Goal: Communication & Community: Answer question/provide support

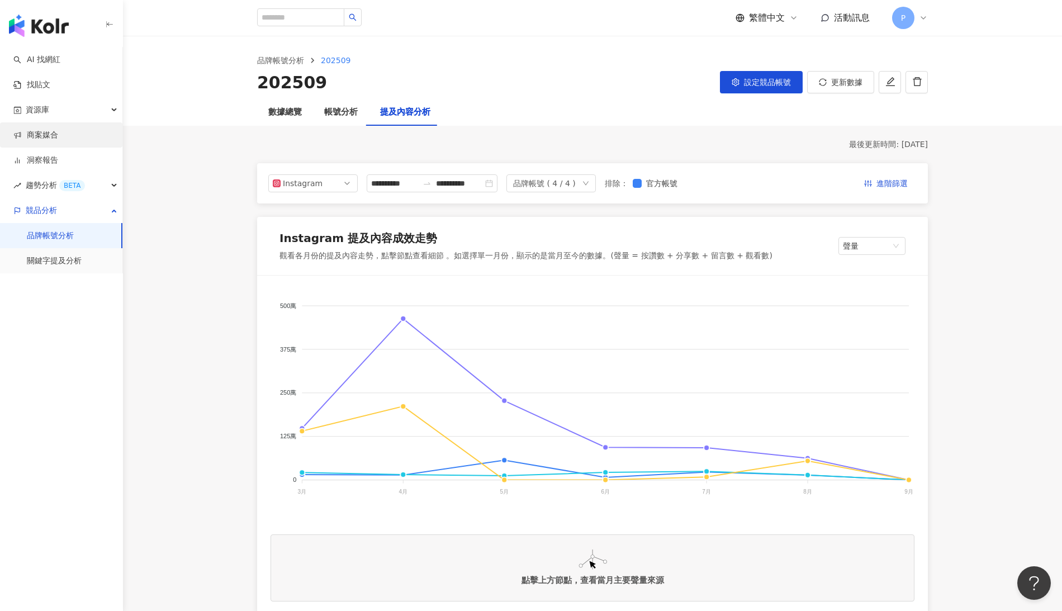
click at [41, 133] on link "商案媒合" at bounding box center [35, 135] width 45 height 11
click at [39, 135] on link "商案媒合" at bounding box center [35, 135] width 45 height 11
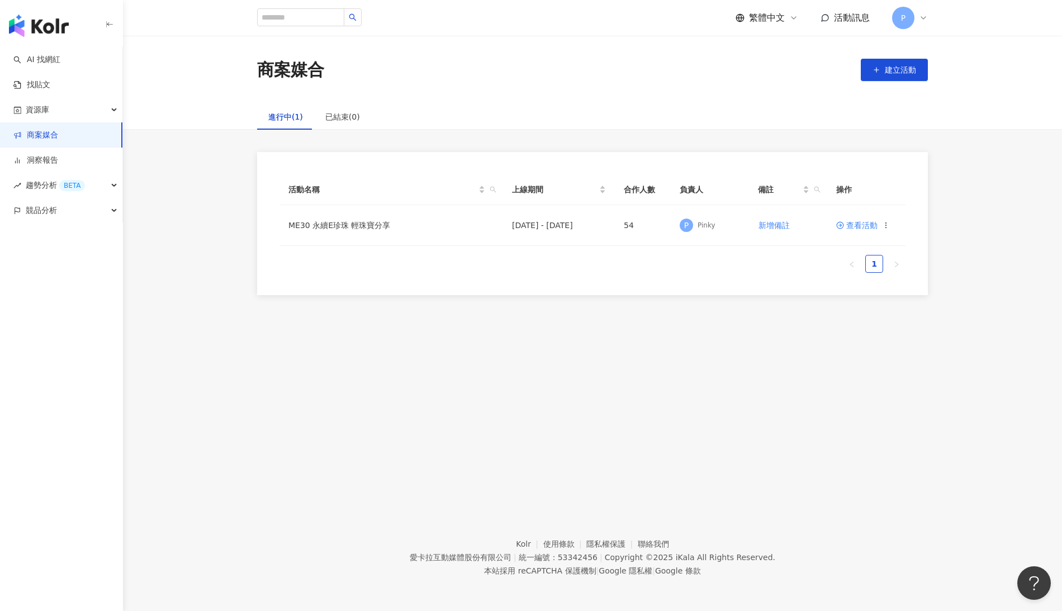
click at [962, 132] on div "進行中(1) 已結束(0) 活動名稱 上線期間 合作人數 負責人 備註 操作 ME30 永續E珍珠 輕珠寶分享 2025/9/1 - 2025/9/26 54…" at bounding box center [592, 199] width 939 height 191
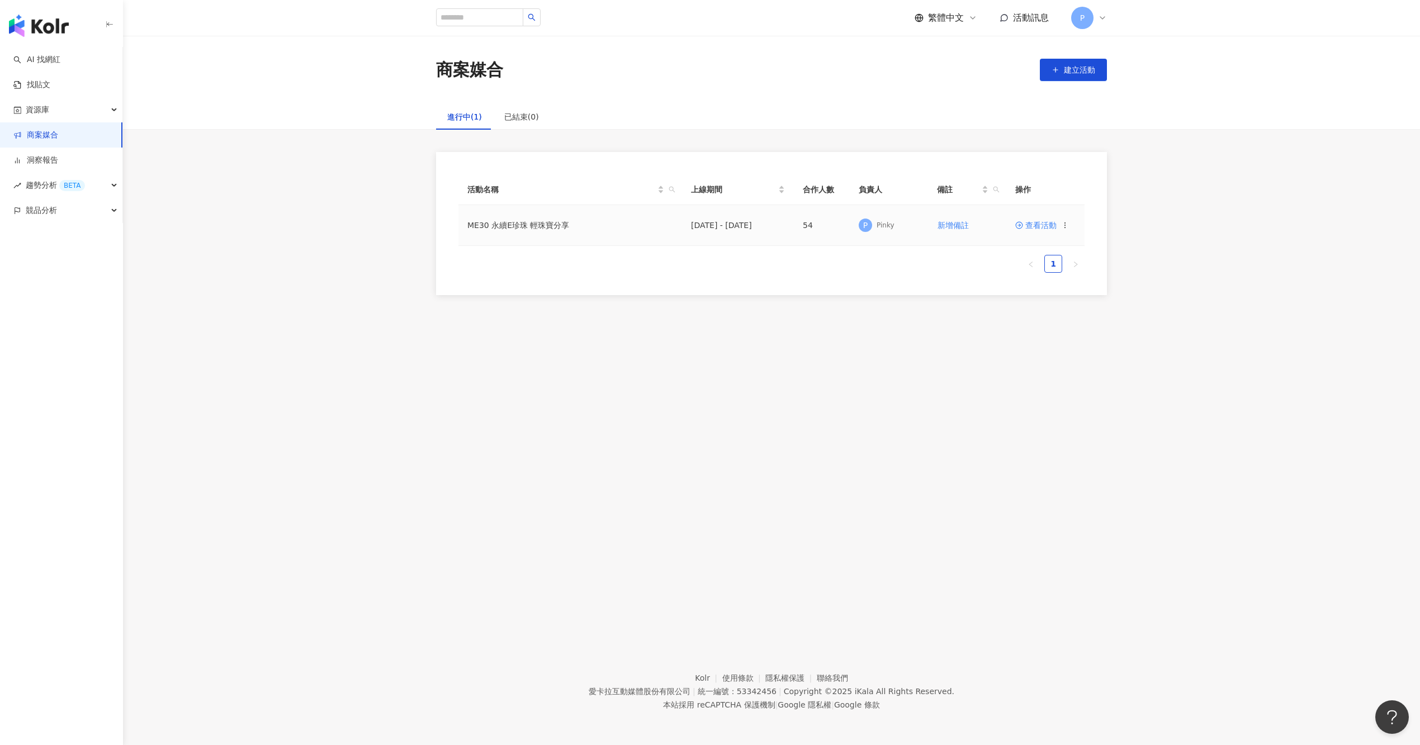
click at [708, 237] on td "2025/9/1 - 2025/9/26" at bounding box center [738, 225] width 112 height 41
click at [1025, 226] on span "查看活動" at bounding box center [1035, 225] width 41 height 8
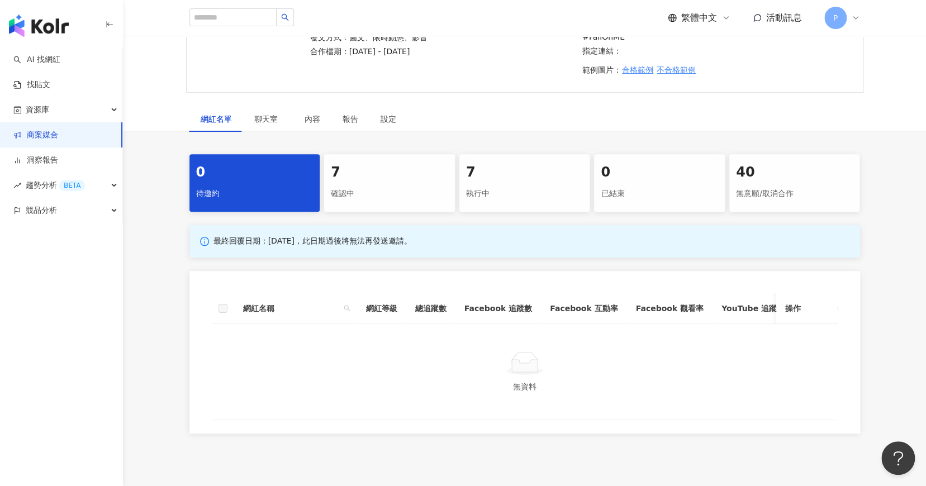
scroll to position [235, 0]
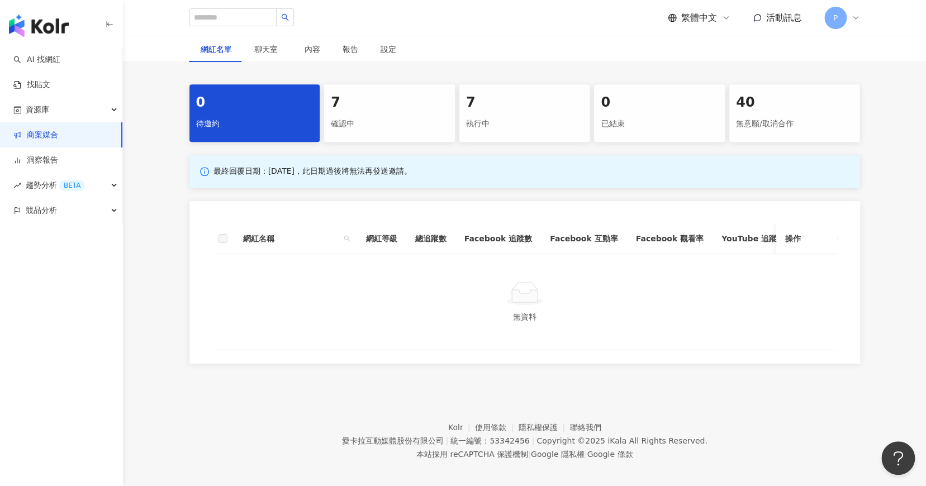
click at [422, 97] on div "7" at bounding box center [389, 102] width 117 height 19
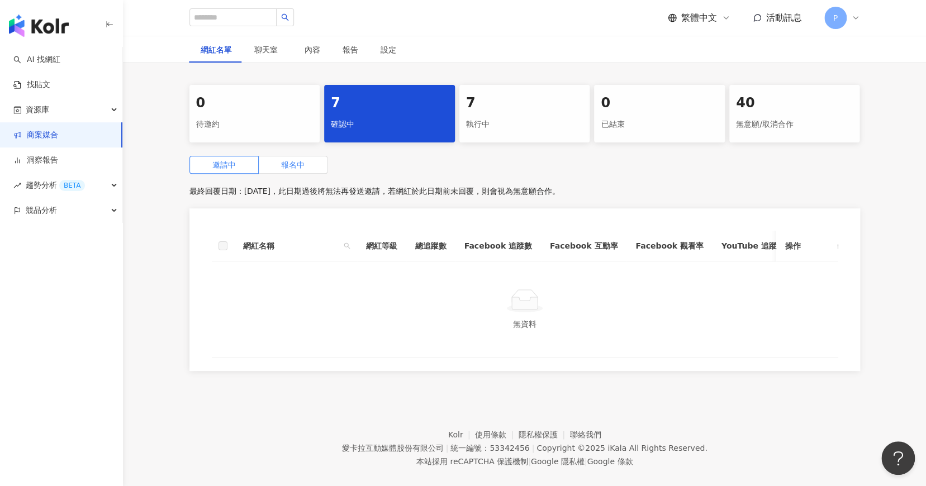
click at [305, 156] on label "報名中" at bounding box center [293, 165] width 69 height 18
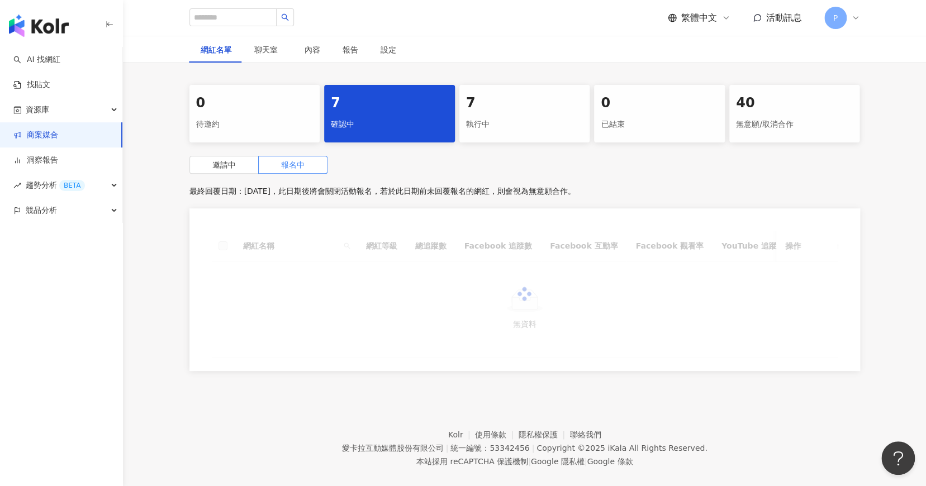
scroll to position [150, 0]
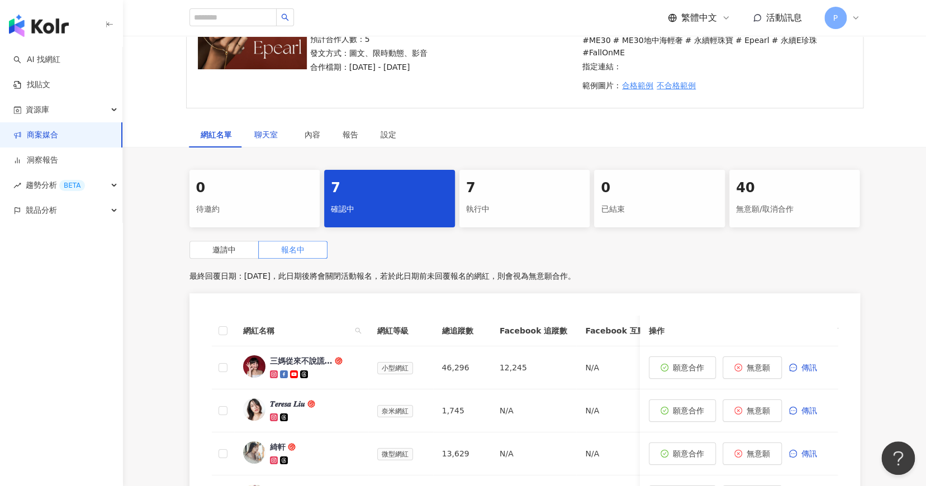
click at [261, 131] on span "聊天室" at bounding box center [268, 135] width 28 height 8
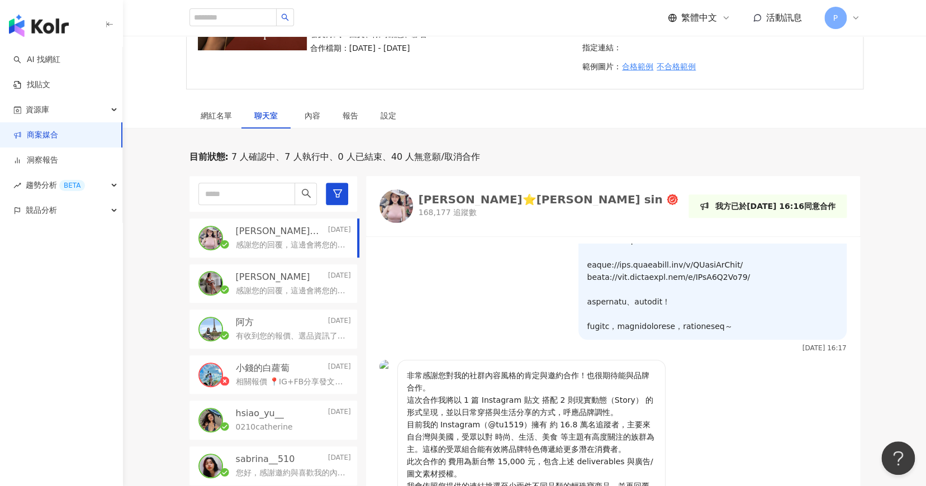
scroll to position [238, 0]
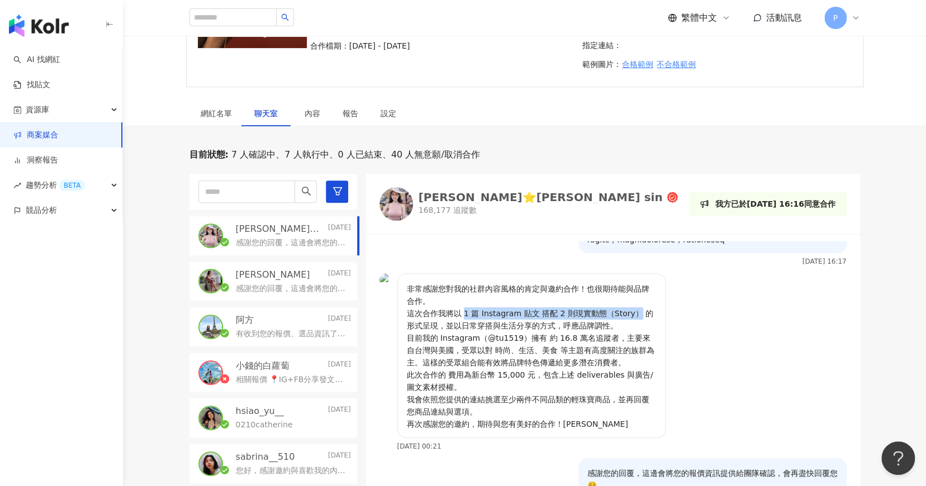
drag, startPoint x: 466, startPoint y: 321, endPoint x: 623, endPoint y: 321, distance: 157.7
click at [623, 321] on p "非常感謝您對我的社群內容風格的肯定與邀約合作！也很期待能與品牌合作。 這次合作我將以 1 篇 Instagram 貼文 搭配 2 則現實動態（Story） 的…" at bounding box center [531, 357] width 249 height 148
copy p "1 篇 Instagram 貼文 搭配 2 則現實動態（Story）"
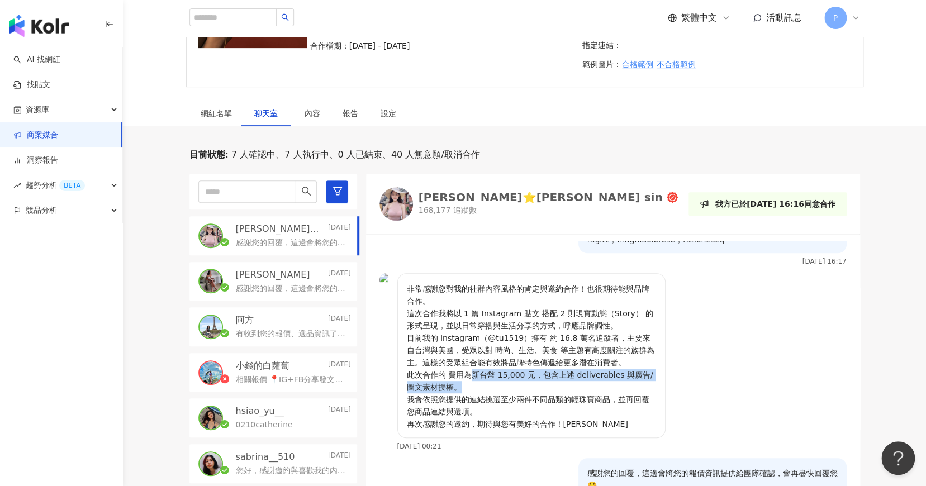
drag, startPoint x: 469, startPoint y: 384, endPoint x: 470, endPoint y: 394, distance: 10.7
click at [470, 394] on p "非常感謝您對我的社群內容風格的肯定與邀約合作！也很期待能與品牌合作。 這次合作我將以 1 篇 Instagram 貼文 搭配 2 則現實動態（Story） 的…" at bounding box center [531, 357] width 249 height 148
copy p "新台幣 15,000 元，包含上述 deliverables 與廣告/圖文素材授權。"
click at [277, 281] on div "感謝您的回覆，這邊會將您的報價資訊提供給團隊確認，會再盡快回覆您☺️" at bounding box center [293, 287] width 115 height 13
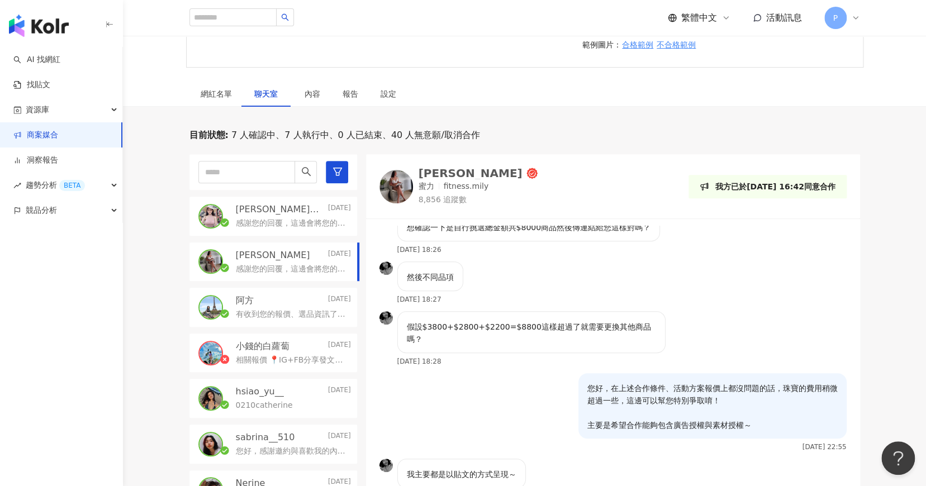
scroll to position [570, 0]
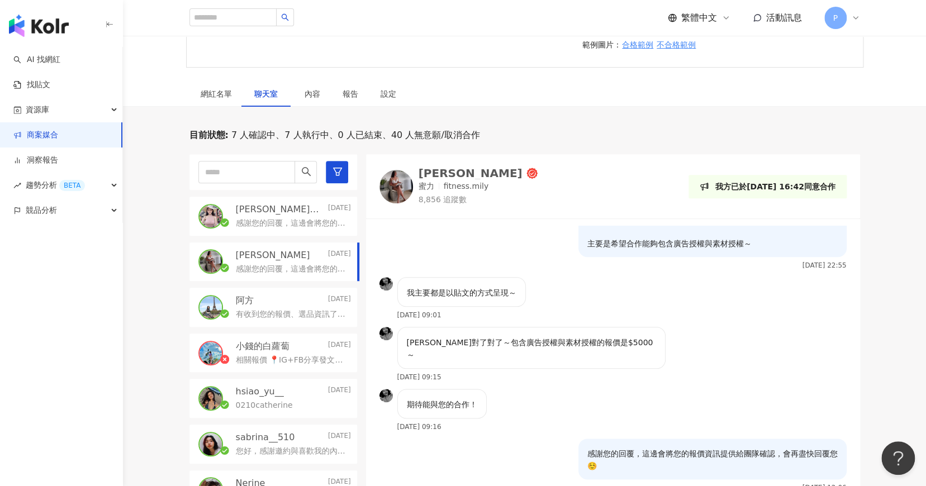
click at [294, 340] on div "小錢的白蘿蔔 Yesterday" at bounding box center [293, 346] width 115 height 12
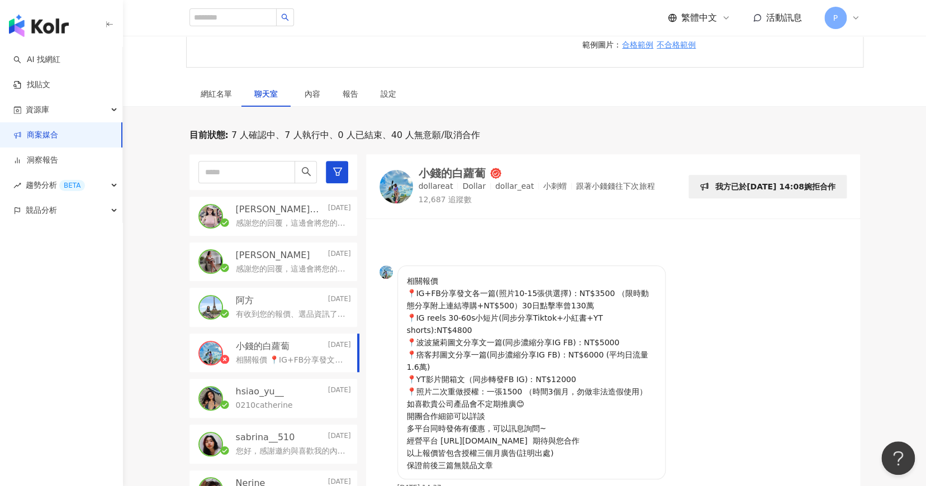
click at [300, 307] on div "有收到您的報價、選品資訊了～這邊會將您的時程安排也提供給團隊討論，確認合作的時間與內容！" at bounding box center [293, 313] width 115 height 13
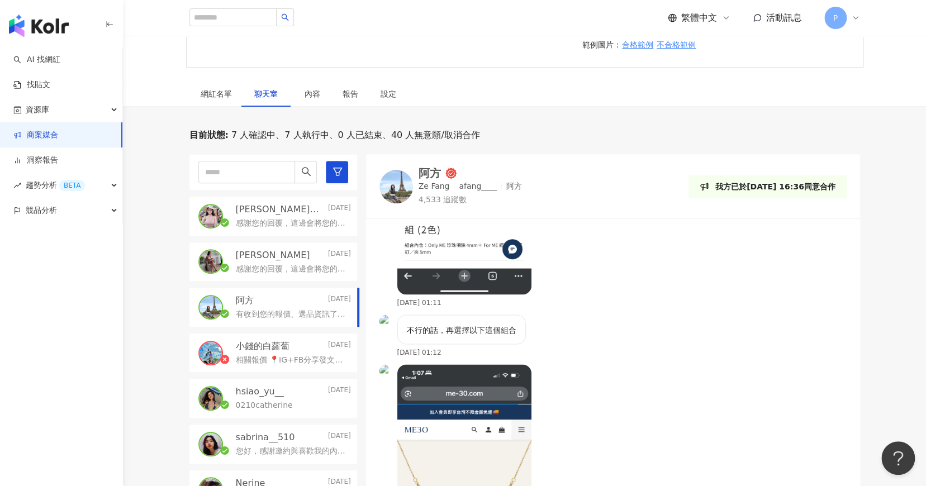
scroll to position [61, 0]
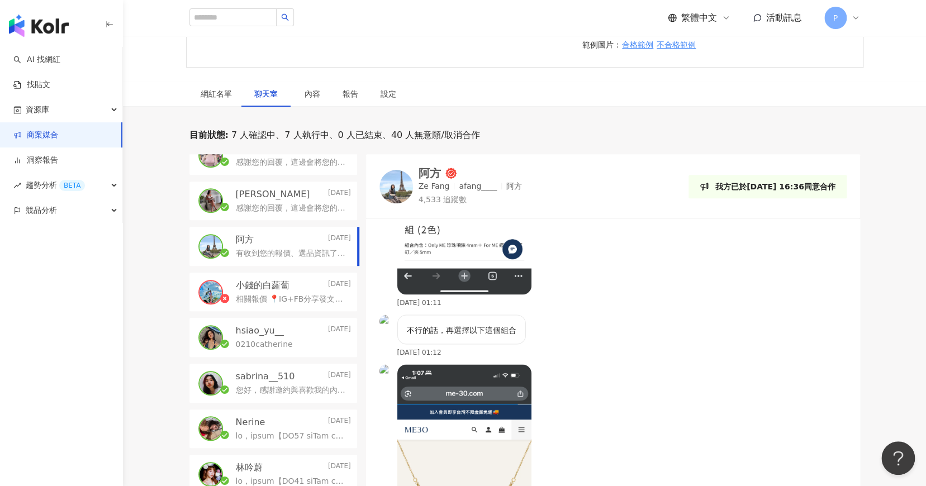
click at [271, 339] on p "0210catherine" at bounding box center [264, 344] width 57 height 11
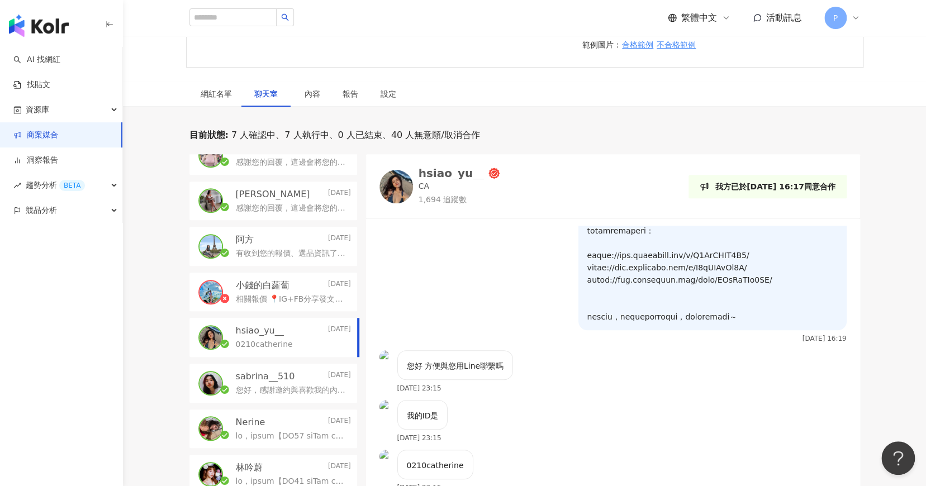
click at [296, 371] on div "sabrina__510 2025/8/29" at bounding box center [293, 377] width 115 height 12
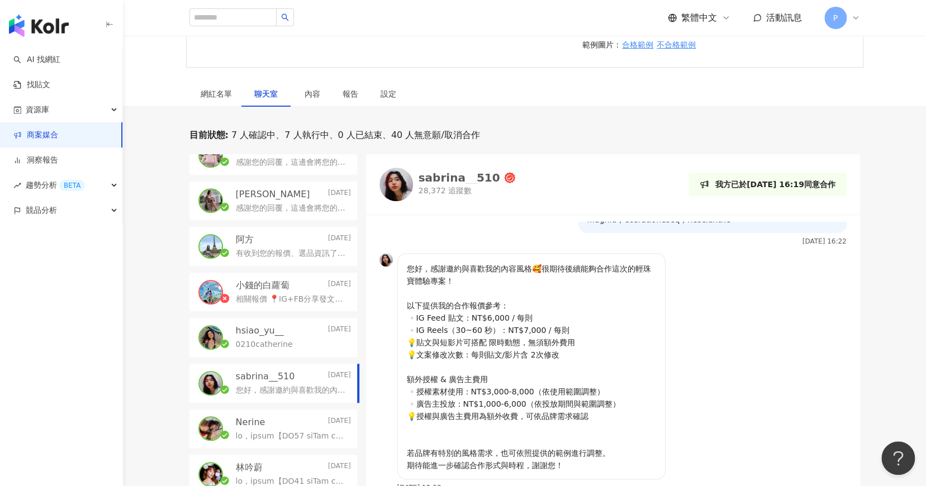
scroll to position [46, 0]
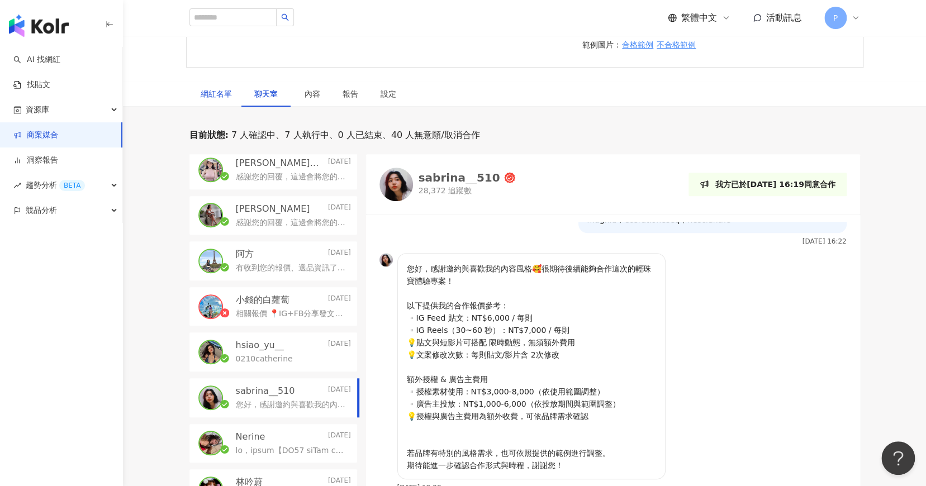
click at [211, 88] on div "網紅名單" at bounding box center [216, 94] width 31 height 12
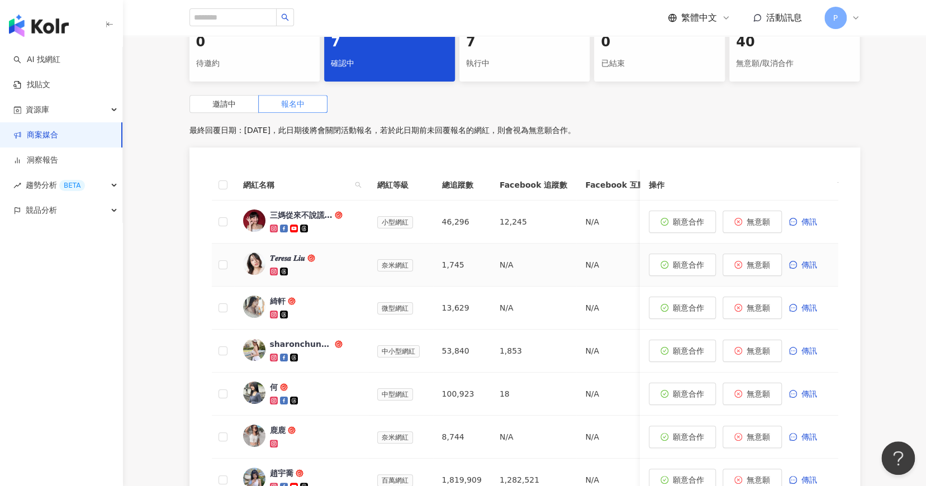
scroll to position [356, 0]
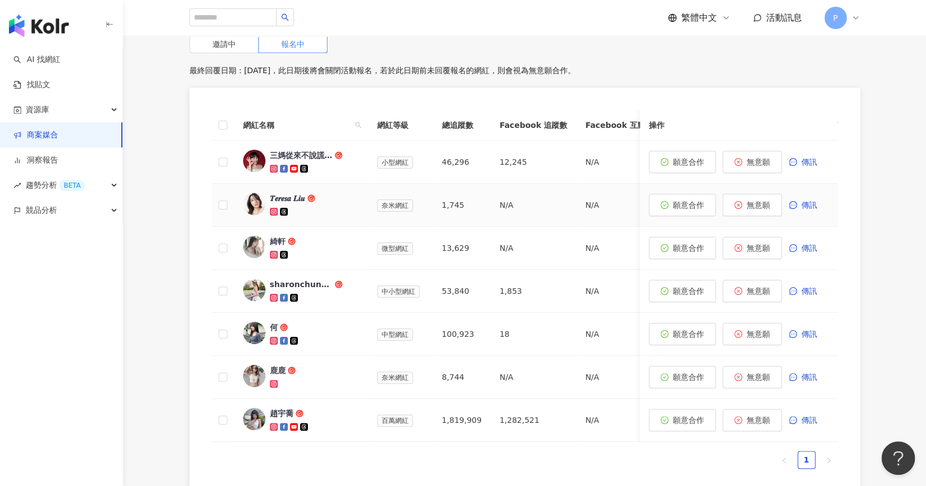
click at [272, 210] on icon at bounding box center [274, 212] width 4 height 4
click at [275, 251] on icon at bounding box center [274, 255] width 8 height 8
click at [272, 295] on icon at bounding box center [274, 298] width 6 height 6
click at [274, 338] on icon at bounding box center [274, 341] width 6 height 6
click at [274, 380] on icon at bounding box center [274, 384] width 8 height 8
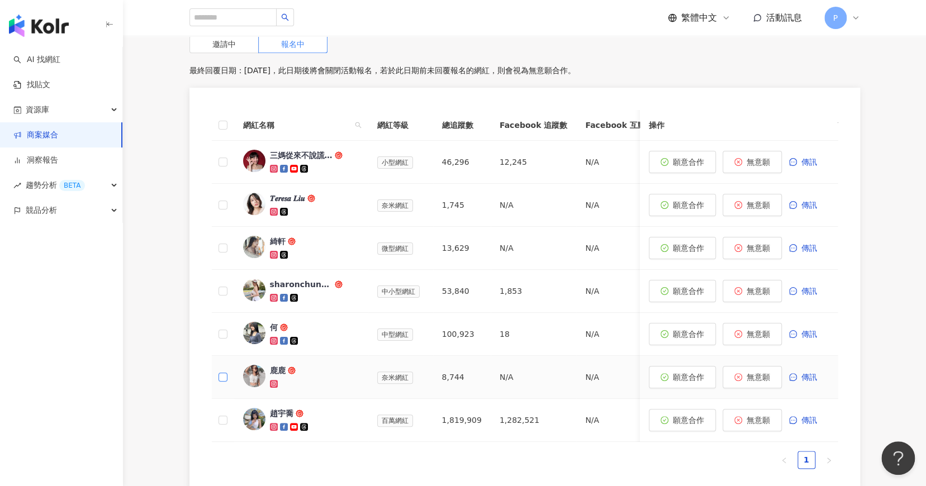
click at [224, 373] on span at bounding box center [223, 377] width 9 height 9
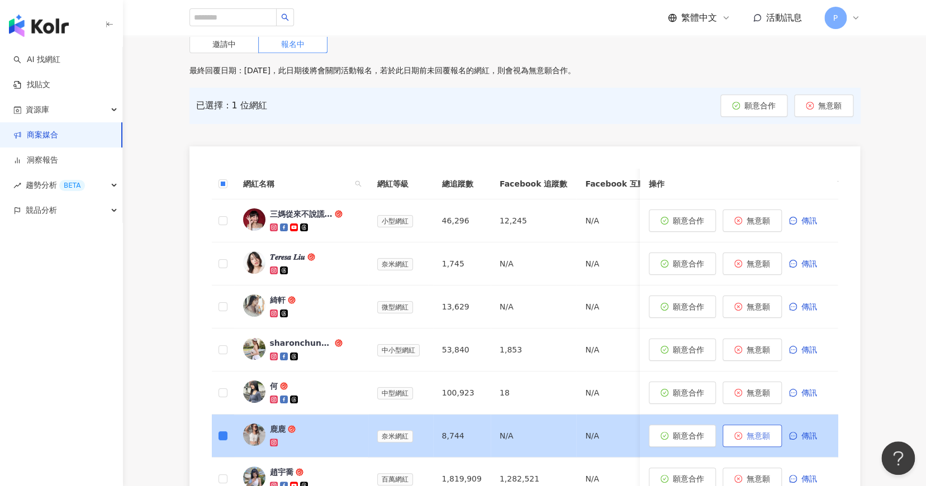
click at [745, 425] on button "無意願" at bounding box center [752, 436] width 59 height 22
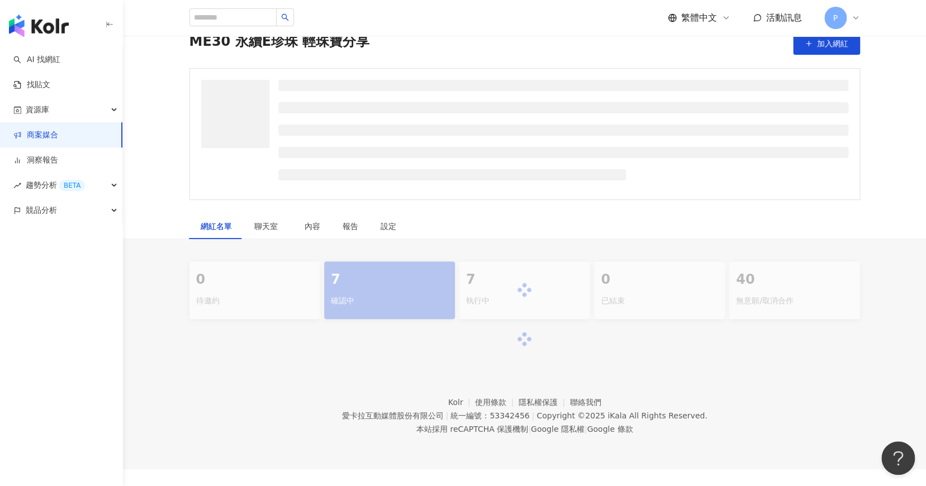
scroll to position [51, 0]
click at [386, 11] on div "繁體中文 活動訊息 P" at bounding box center [525, 18] width 671 height 36
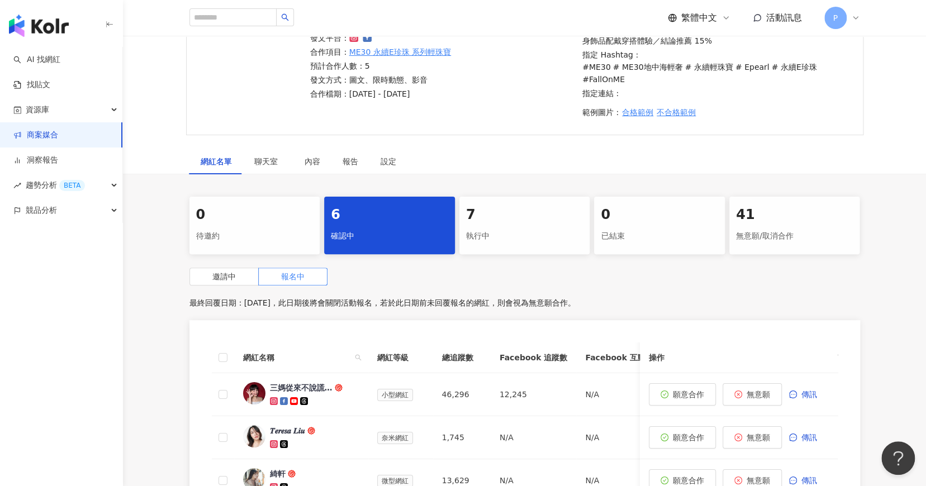
scroll to position [439, 0]
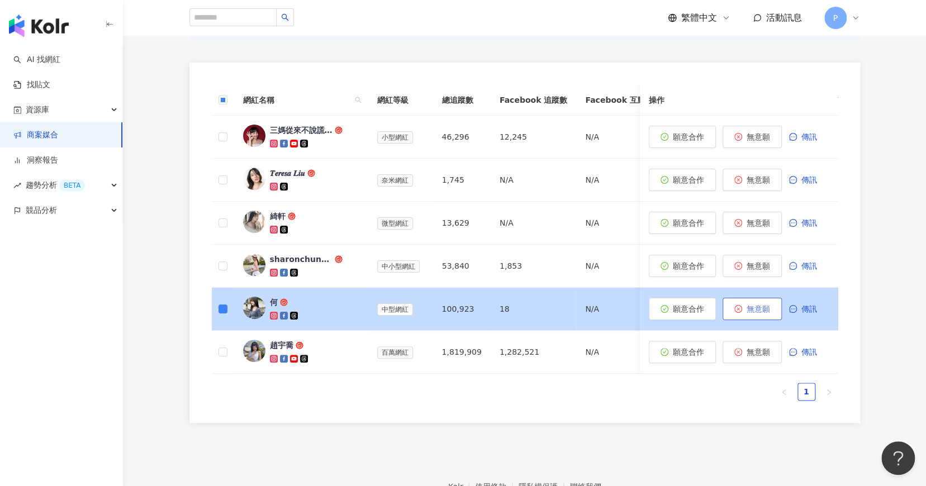
click at [768, 299] on button "無意願" at bounding box center [752, 309] width 59 height 22
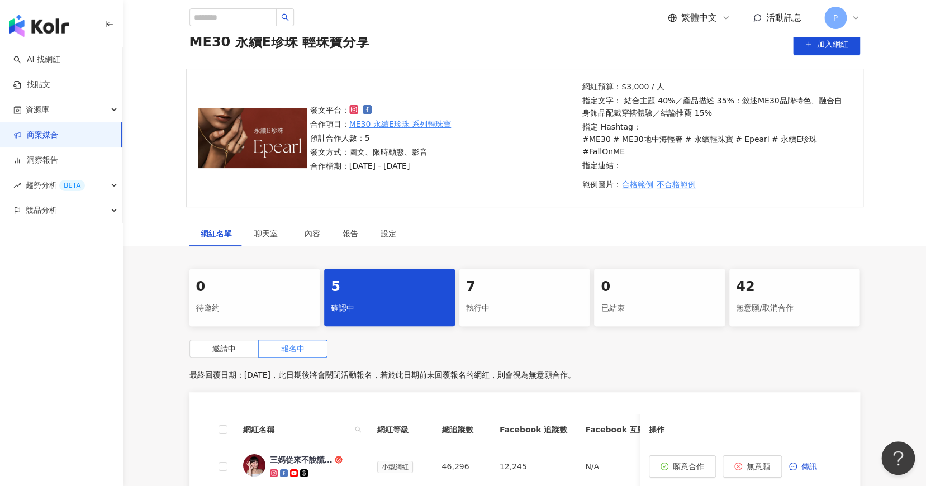
scroll to position [385, 0]
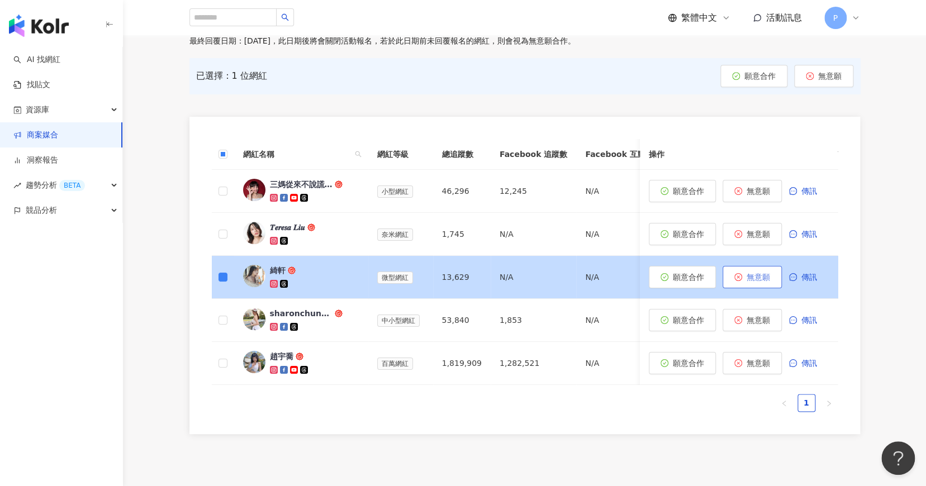
click at [747, 266] on button "無意願" at bounding box center [752, 277] width 59 height 22
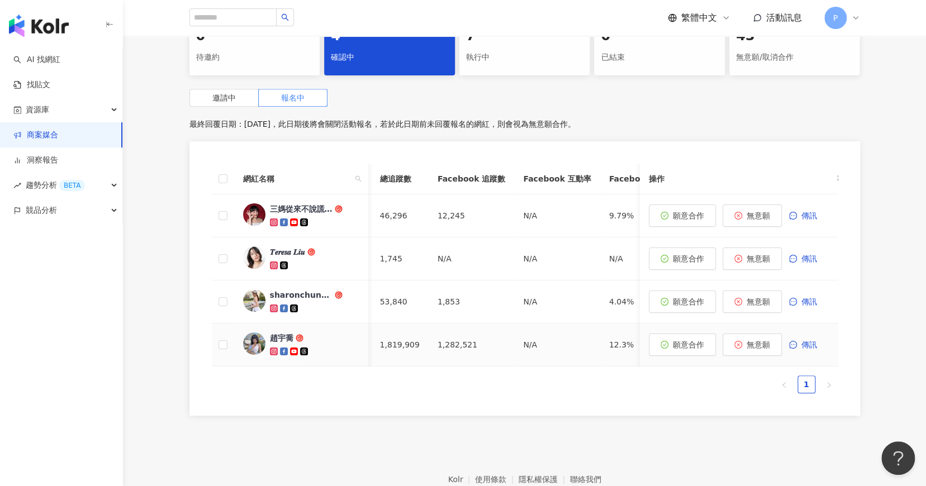
scroll to position [98, 0]
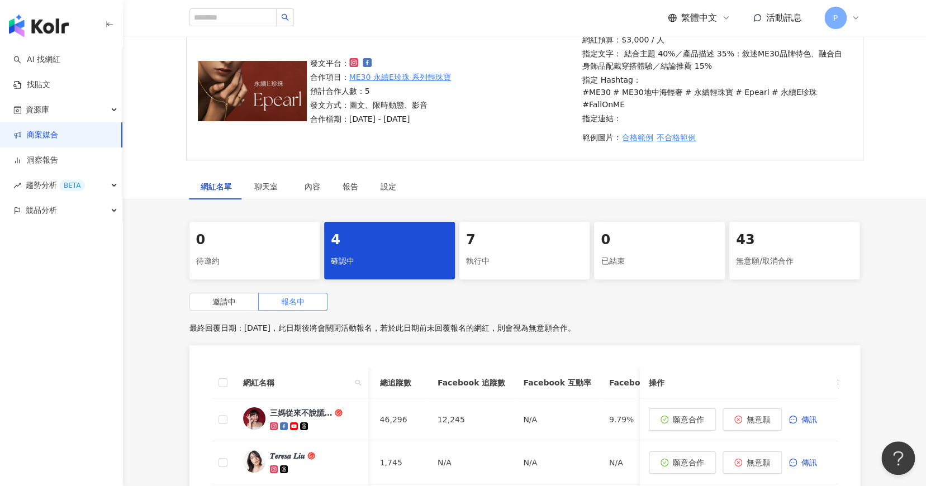
click at [532, 231] on div "7" at bounding box center [524, 240] width 117 height 19
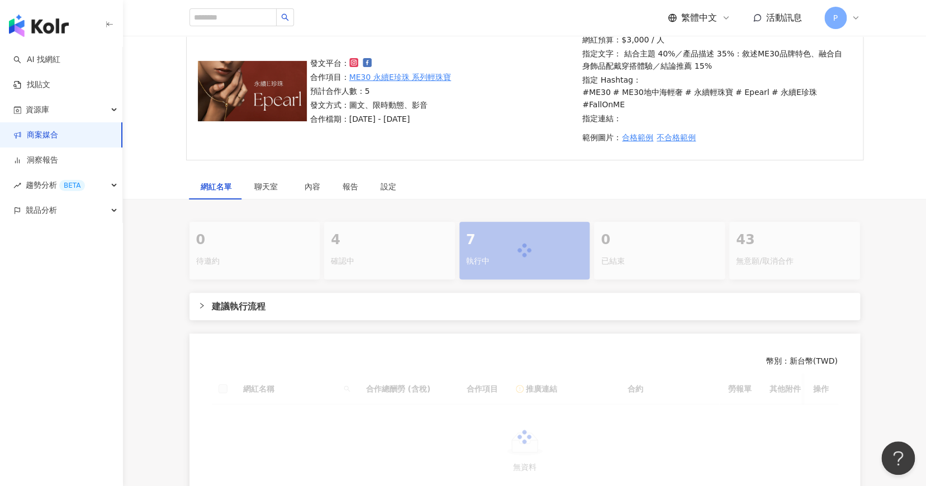
scroll to position [248, 0]
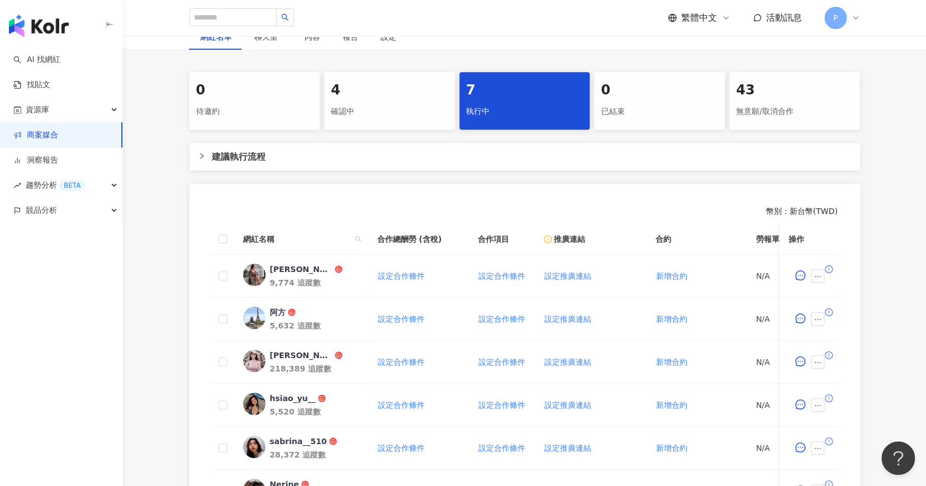
click at [240, 143] on div "建議執行流程" at bounding box center [525, 156] width 671 height 27
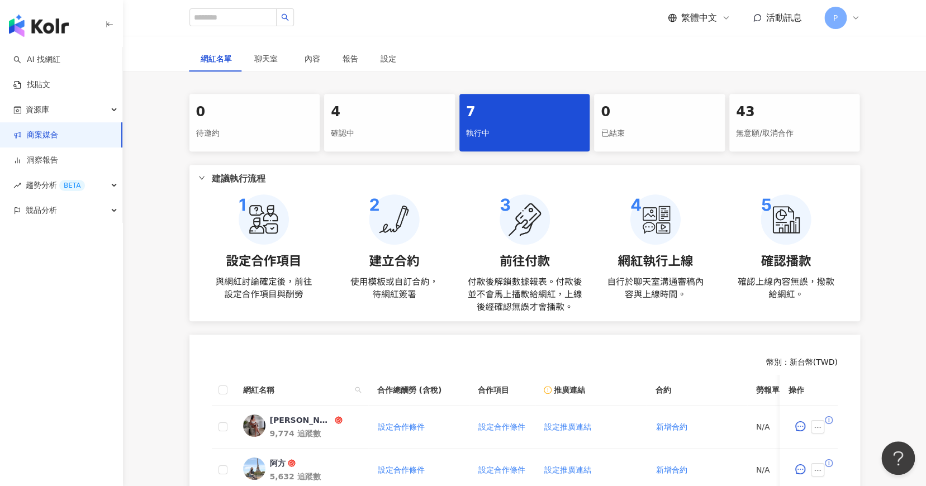
scroll to position [139, 0]
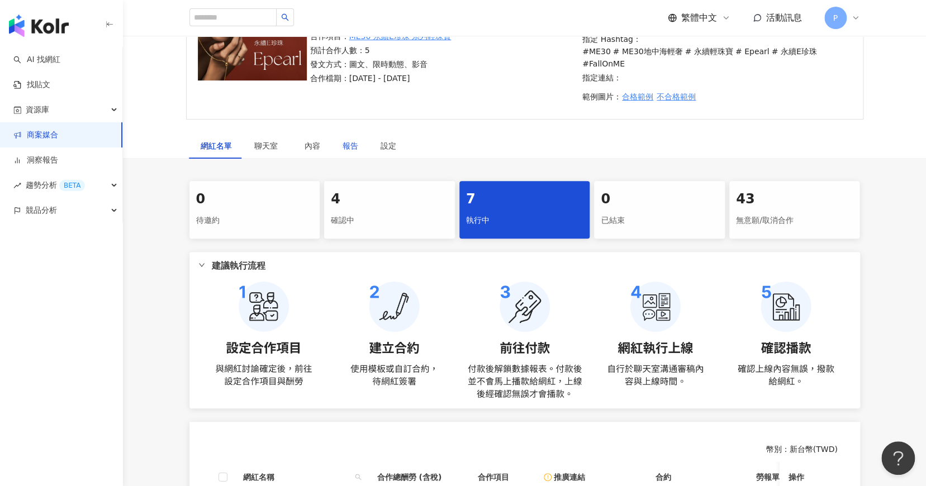
click at [352, 140] on div "報告" at bounding box center [351, 146] width 16 height 12
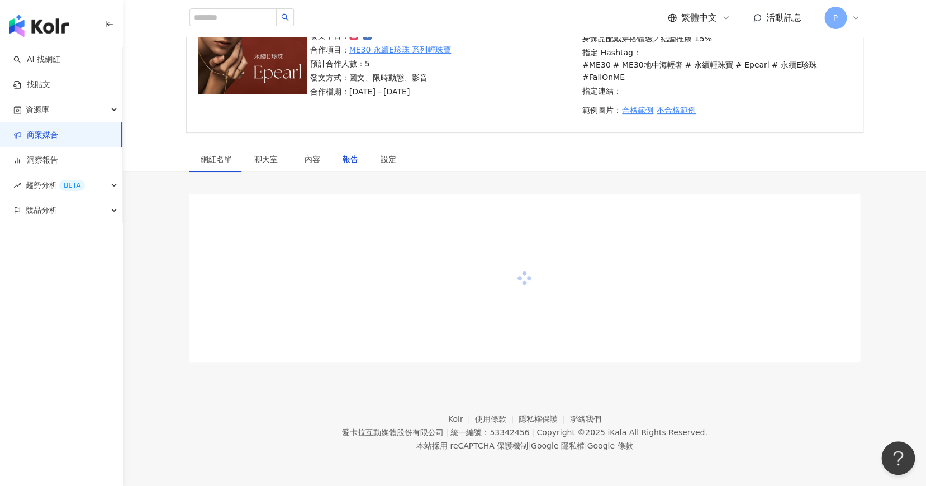
scroll to position [111, 0]
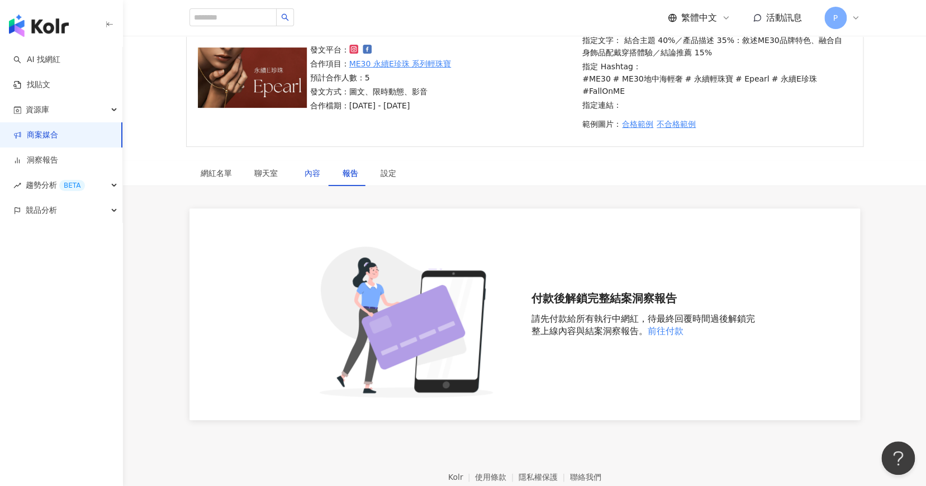
click at [305, 167] on div "內容" at bounding box center [313, 173] width 16 height 12
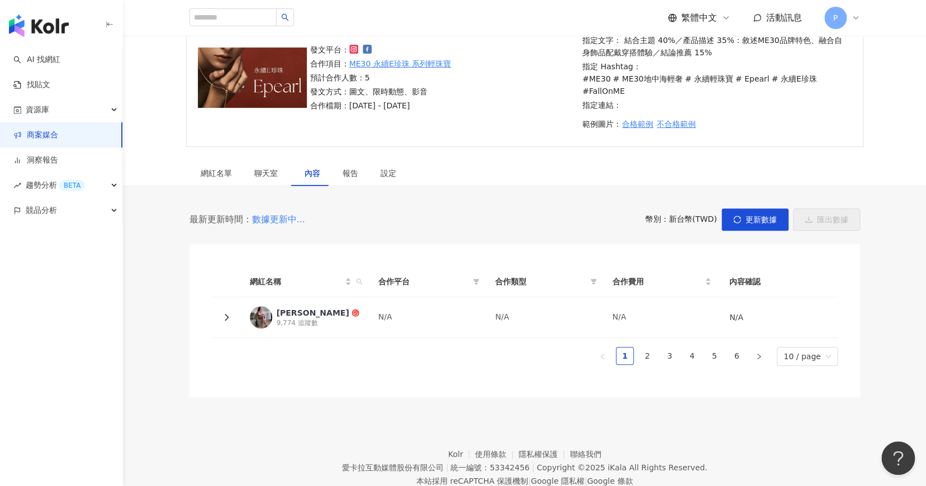
click at [827, 330] on div "網紅名稱 合作平台 合作類型 合作費用 內容確認 Emily 9,774 追蹤數 N/A N/A N/A N/A 1 2 3 4 5 6 10 / page" at bounding box center [525, 317] width 626 height 100
click at [823, 348] on span "10 / page" at bounding box center [807, 357] width 47 height 18
click at [801, 428] on div "100 / page" at bounding box center [806, 437] width 55 height 19
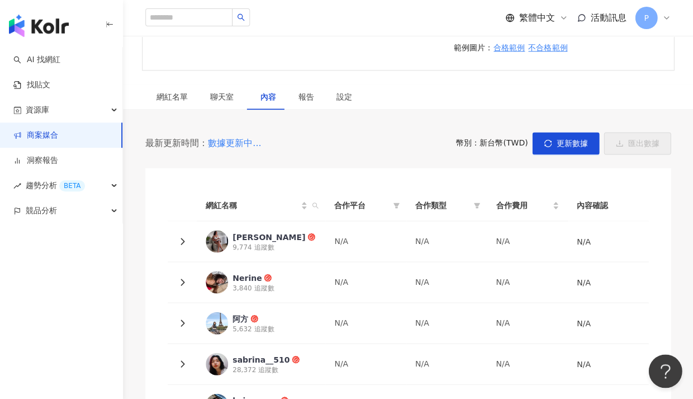
scroll to position [388, 0]
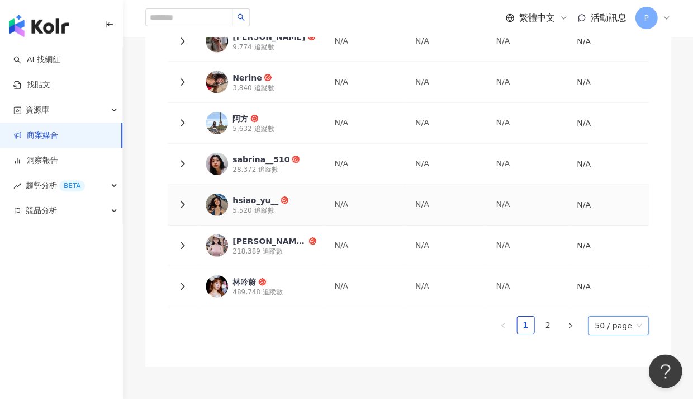
click at [268, 198] on div "hsiao_yu__" at bounding box center [256, 199] width 46 height 11
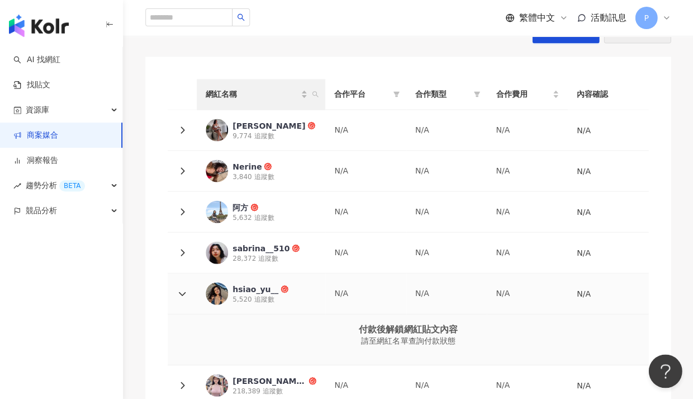
scroll to position [96, 0]
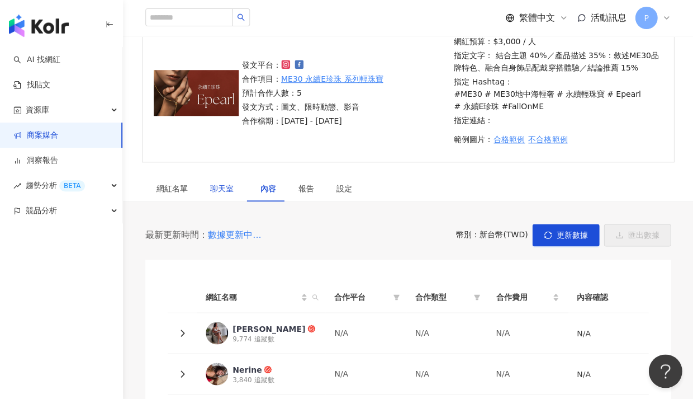
click at [224, 182] on div "聊天室" at bounding box center [224, 188] width 28 height 12
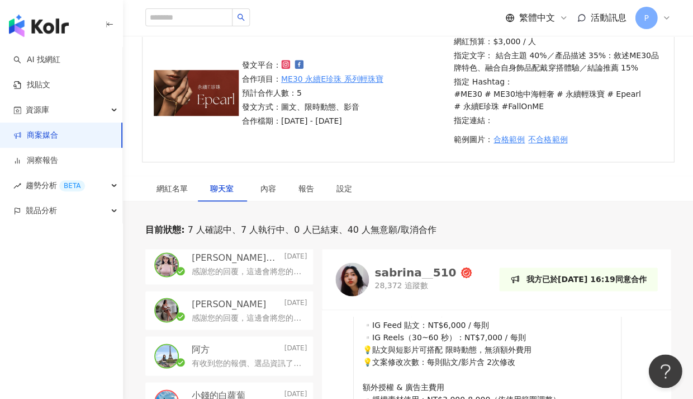
scroll to position [358, 0]
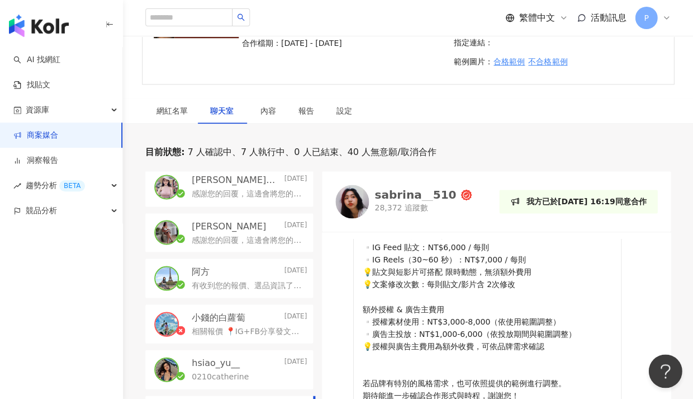
click at [270, 183] on div "林小欣⭐️Lin sin Today" at bounding box center [249, 180] width 115 height 12
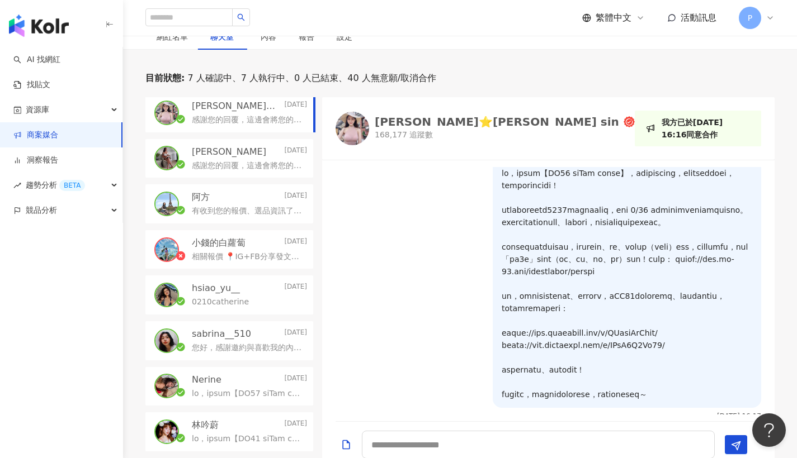
scroll to position [107, 0]
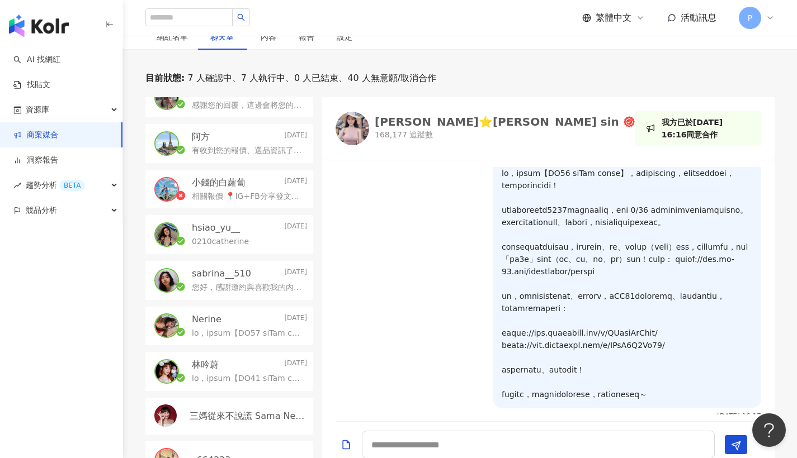
click at [241, 239] on p "0210catherine" at bounding box center [220, 241] width 57 height 11
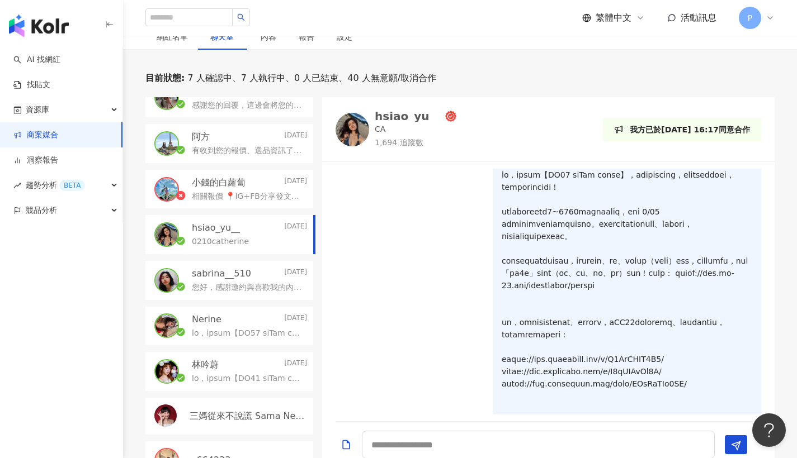
click at [245, 242] on div "0210catherine" at bounding box center [249, 240] width 115 height 13
click at [257, 234] on div "0210catherine" at bounding box center [249, 240] width 115 height 13
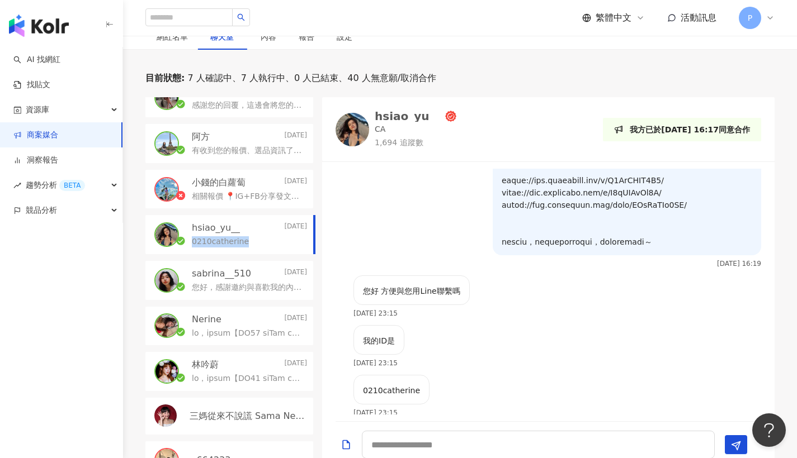
scroll to position [210, 0]
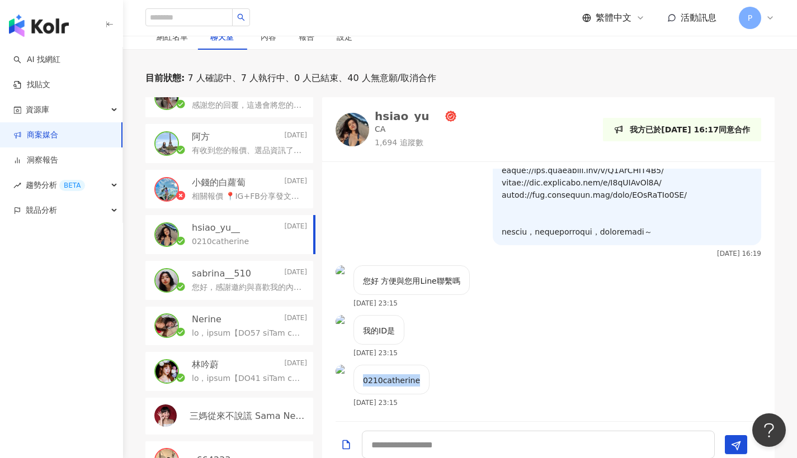
drag, startPoint x: 390, startPoint y: 380, endPoint x: 427, endPoint y: 380, distance: 36.3
click at [427, 380] on div "0210catherine 2025/8/29 23:15" at bounding box center [548, 390] width 452 height 50
copy p "0210catherine"
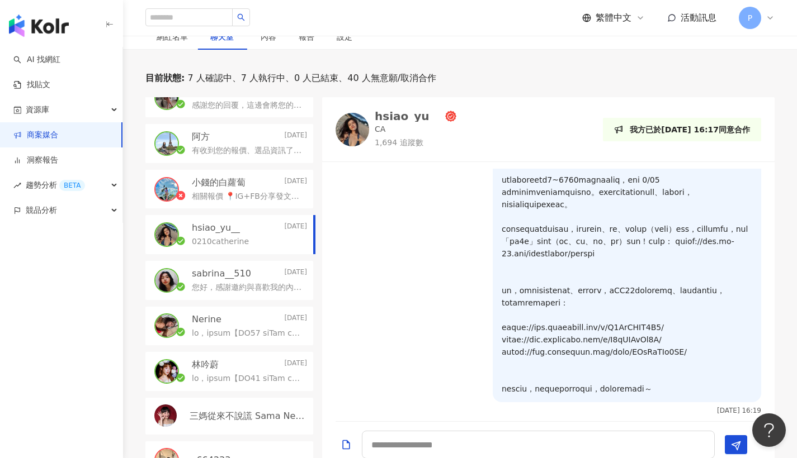
scroll to position [18, 0]
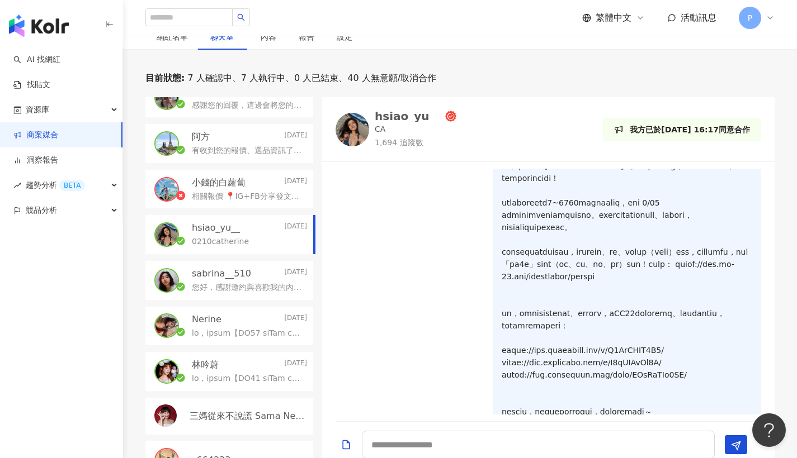
click at [340, 123] on img at bounding box center [352, 130] width 34 height 34
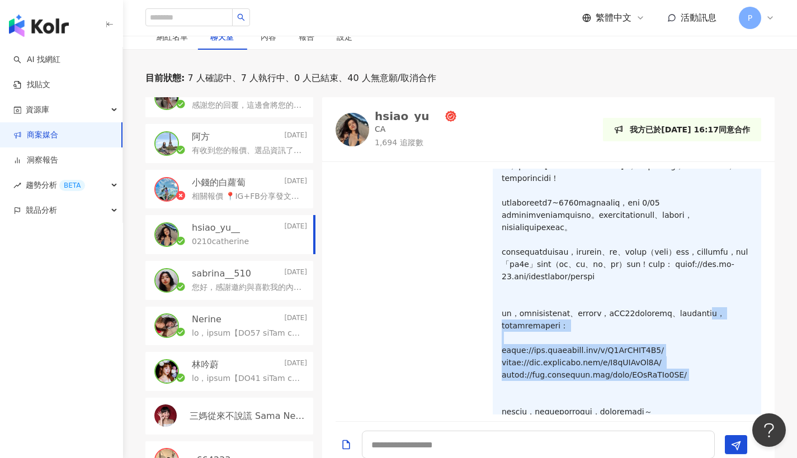
scroll to position [0, 0]
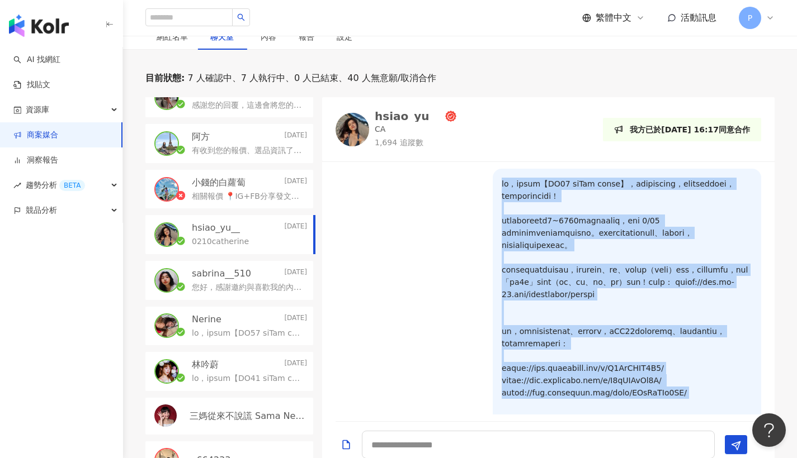
drag, startPoint x: 671, startPoint y: 386, endPoint x: 488, endPoint y: 177, distance: 278.1
click at [493, 177] on div at bounding box center [627, 306] width 268 height 275
copy p "您好，感謝您報名【ME30 永續E珍珠 輕珠寶分享】，瀏覽過您的社群平台後，很喜歡您分享的素材風格，希望能進一步接洽後續合作！ 此次合作我們將提供市價5~80…"
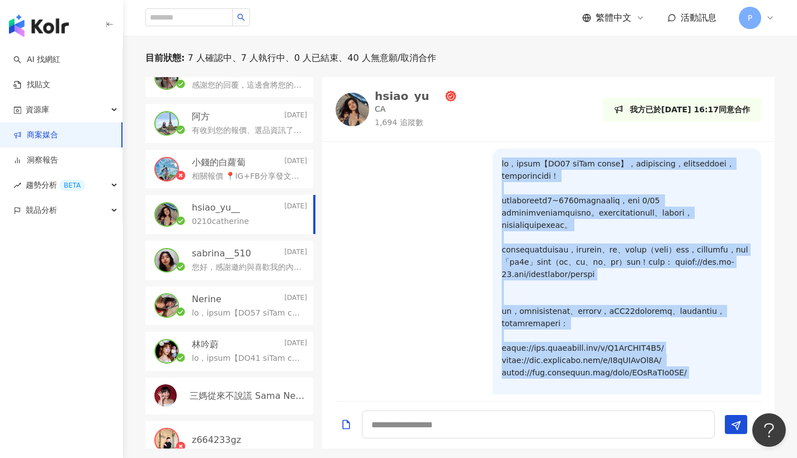
scroll to position [268, 0]
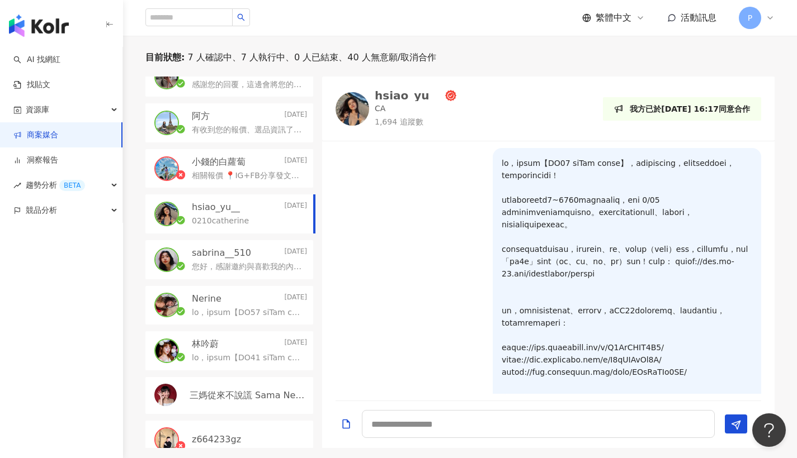
click at [259, 309] on p at bounding box center [247, 312] width 111 height 11
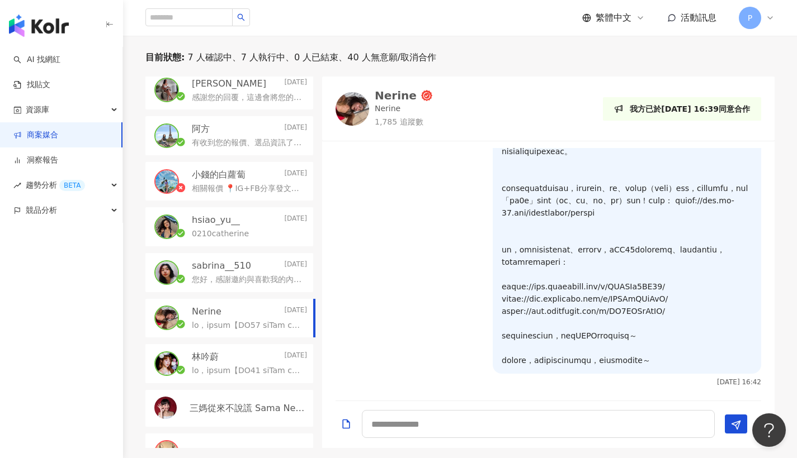
scroll to position [280, 0]
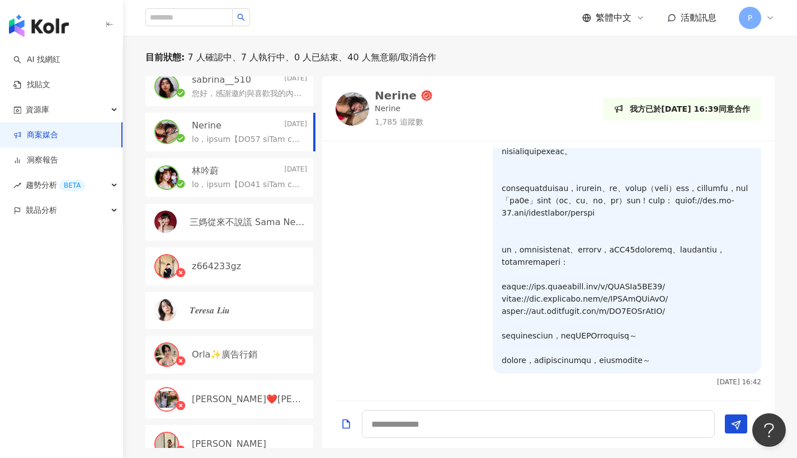
click at [250, 318] on div "𝑻𝒆𝒓𝒆𝒔𝒂 𝑳𝒊𝒖" at bounding box center [229, 310] width 168 height 37
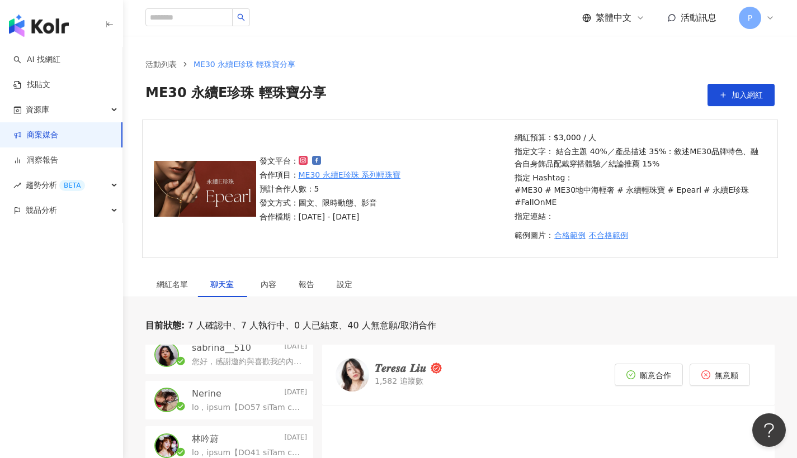
scroll to position [221, 0]
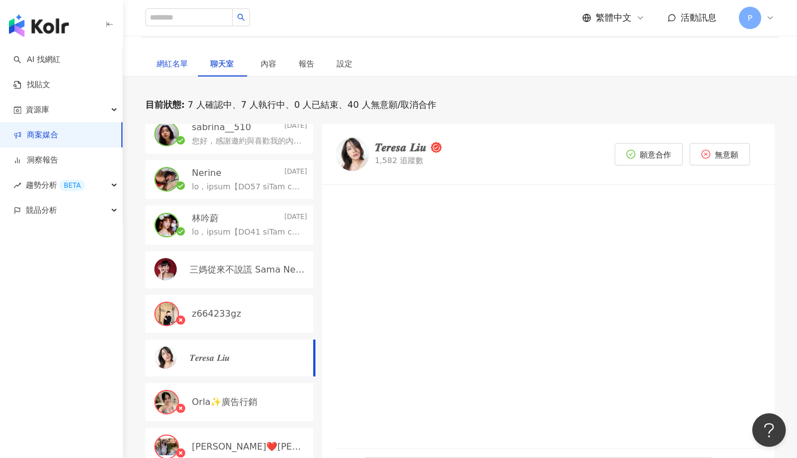
click at [165, 63] on div "網紅名單" at bounding box center [172, 64] width 31 height 12
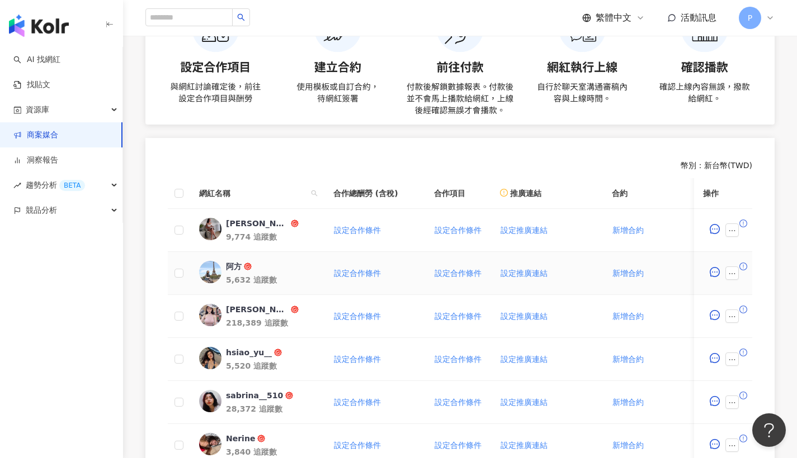
scroll to position [31, 0]
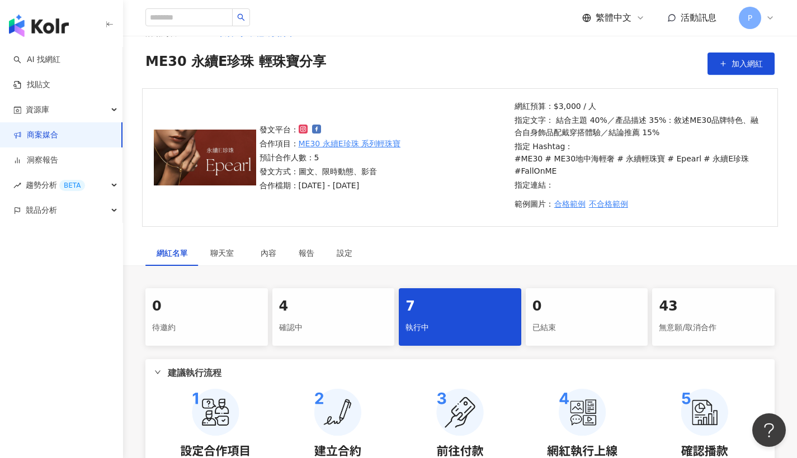
click at [311, 321] on div "確認中" at bounding box center [333, 328] width 109 height 19
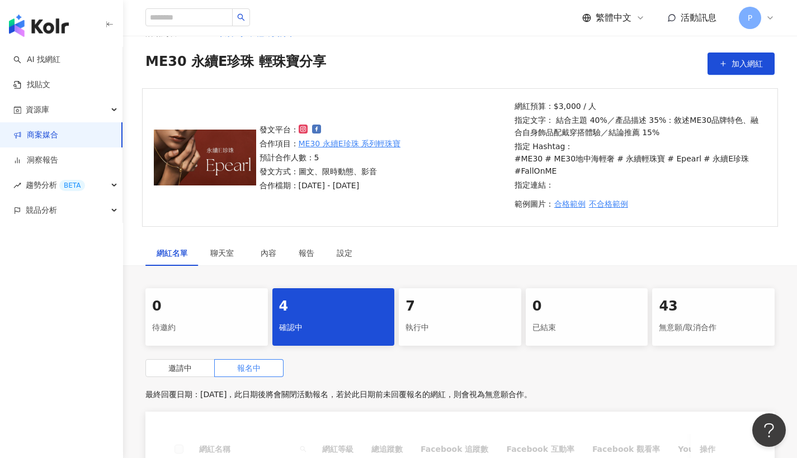
scroll to position [286, 0]
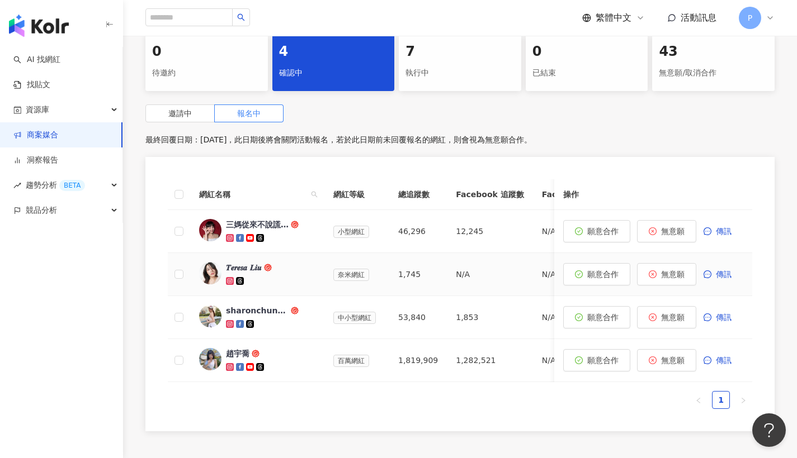
click at [209, 271] on img at bounding box center [210, 273] width 22 height 22
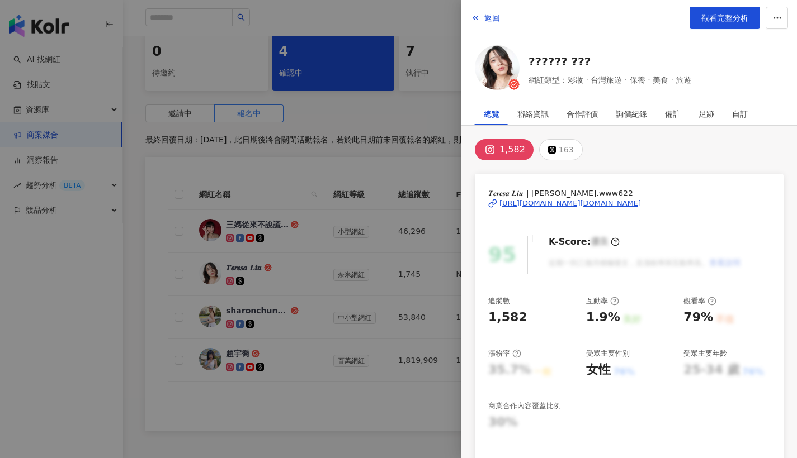
click at [548, 202] on div "https://www.instagram.com/teresa.www622/" at bounding box center [569, 203] width 141 height 10
click at [378, 145] on div at bounding box center [398, 229] width 797 height 458
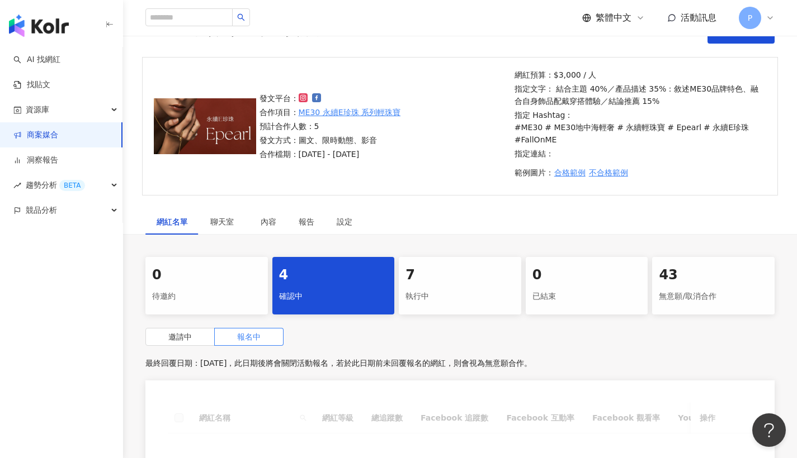
scroll to position [247, 0]
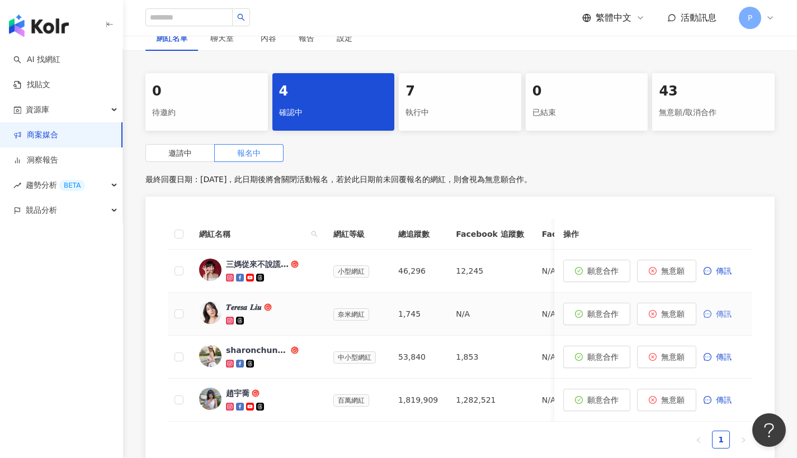
click at [718, 319] on button "傳訊" at bounding box center [723, 314] width 40 height 22
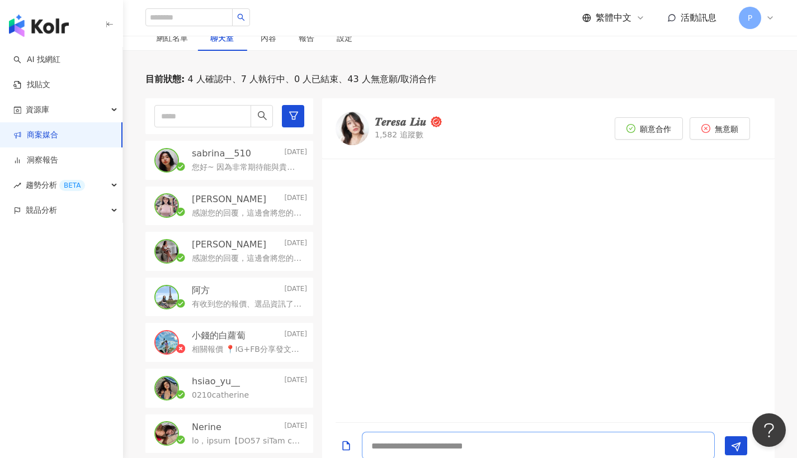
click at [409, 445] on textarea at bounding box center [538, 446] width 353 height 28
paste textarea "**********"
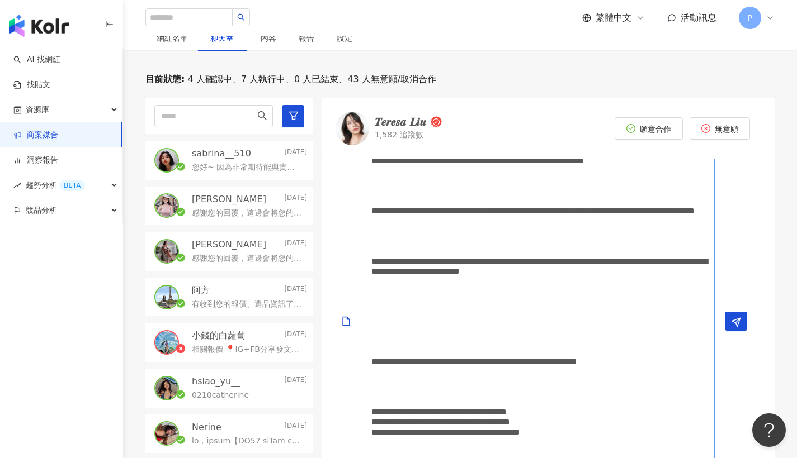
scroll to position [1, 0]
drag, startPoint x: 376, startPoint y: 392, endPoint x: 375, endPoint y: 334, distance: 58.2
click at [375, 334] on textarea "**********" at bounding box center [538, 321] width 353 height 350
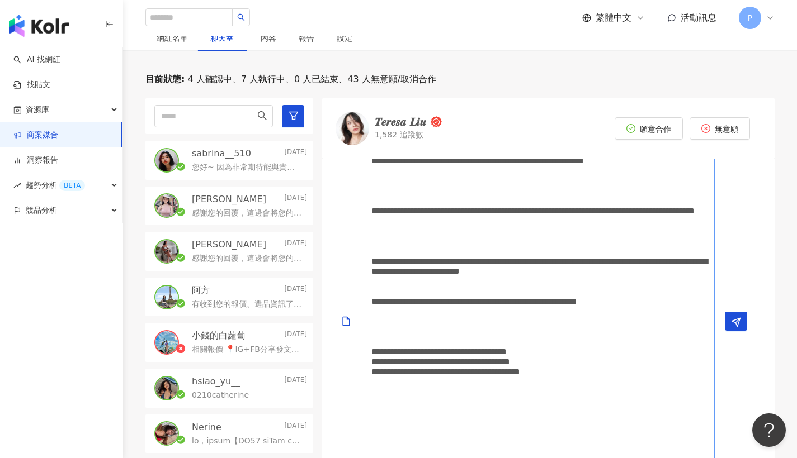
scroll to position [0, 0]
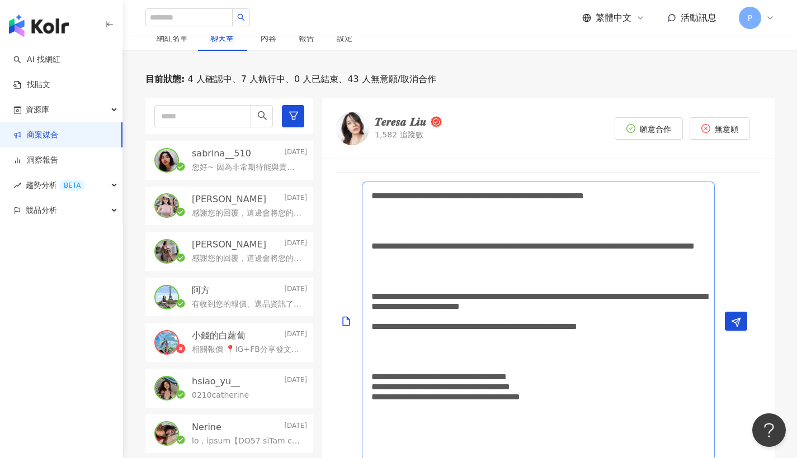
drag, startPoint x: 373, startPoint y: 422, endPoint x: 373, endPoint y: 387, distance: 34.7
click at [373, 387] on textarea "**********" at bounding box center [538, 322] width 353 height 280
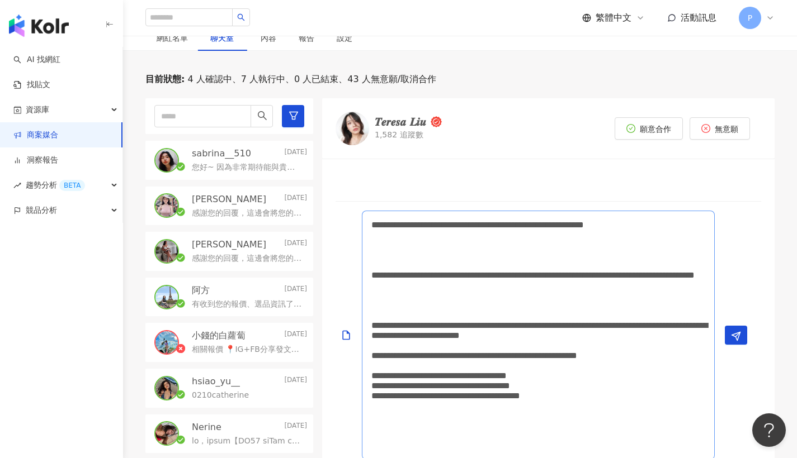
drag, startPoint x: 375, startPoint y: 244, endPoint x: 377, endPoint y: 276, distance: 32.5
click at [377, 276] on textarea "**********" at bounding box center [538, 335] width 353 height 249
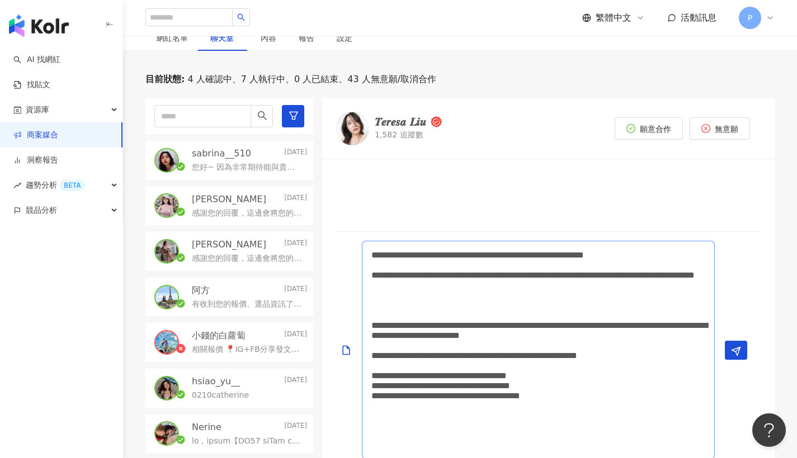
drag, startPoint x: 377, startPoint y: 316, endPoint x: 381, endPoint y: 342, distance: 26.1
click at [381, 342] on textarea "**********" at bounding box center [538, 350] width 353 height 219
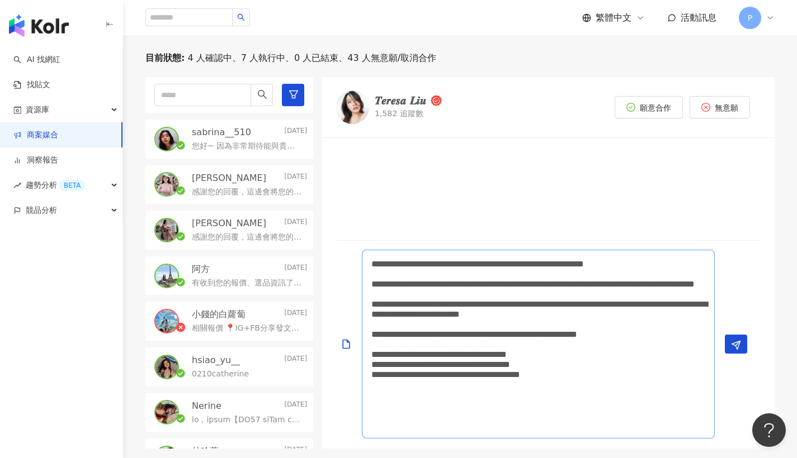
scroll to position [330, 0]
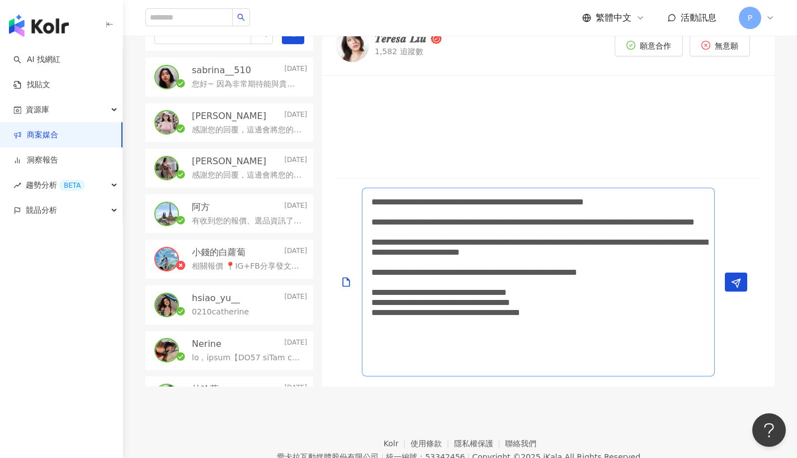
drag, startPoint x: 560, startPoint y: 366, endPoint x: 357, endPoint y: 342, distance: 204.4
click at [357, 342] on div "**********" at bounding box center [543, 282] width 417 height 189
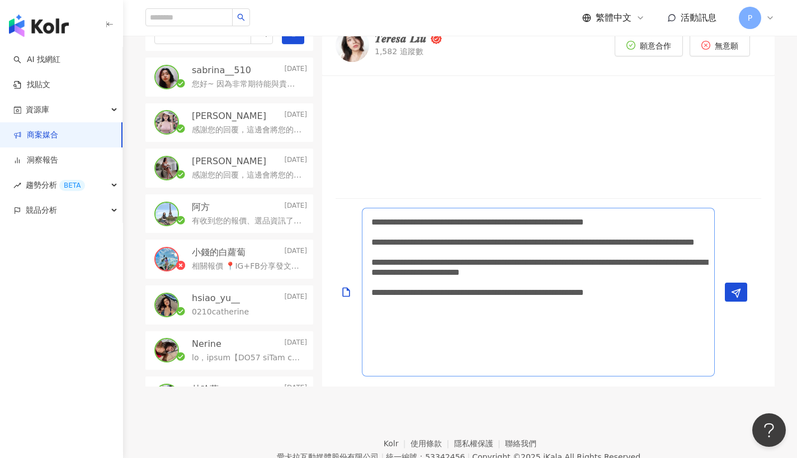
paste textarea "**********"
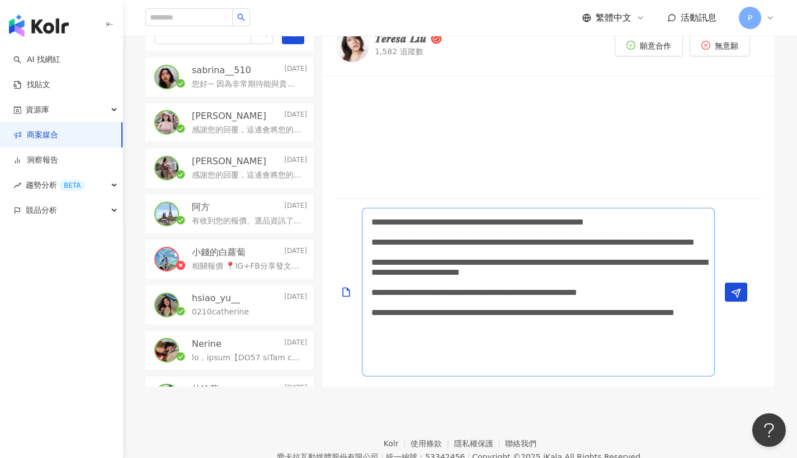
scroll to position [1, 0]
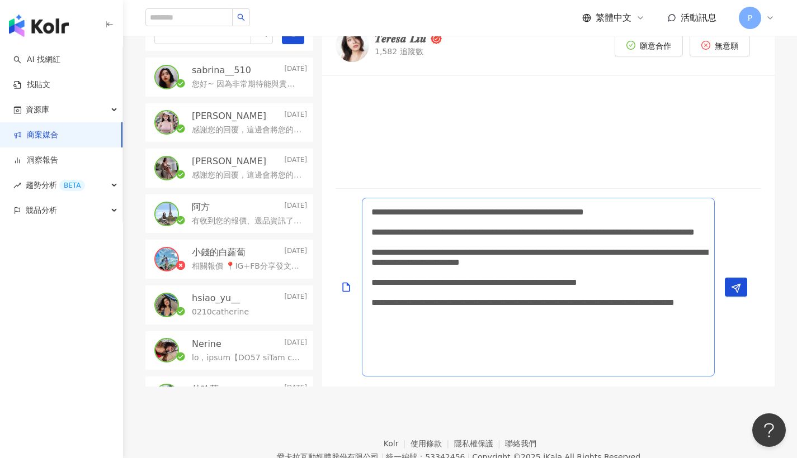
drag, startPoint x: 558, startPoint y: 352, endPoint x: 635, endPoint y: 371, distance: 79.5
click at [635, 371] on textarea "**********" at bounding box center [538, 287] width 353 height 179
paste textarea "**********"
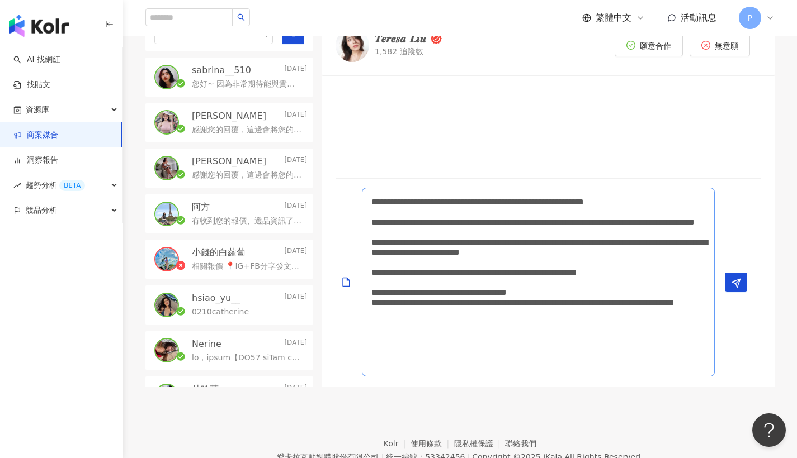
drag, startPoint x: 559, startPoint y: 353, endPoint x: 644, endPoint y: 376, distance: 88.2
click at [644, 376] on textarea "**********" at bounding box center [538, 282] width 353 height 189
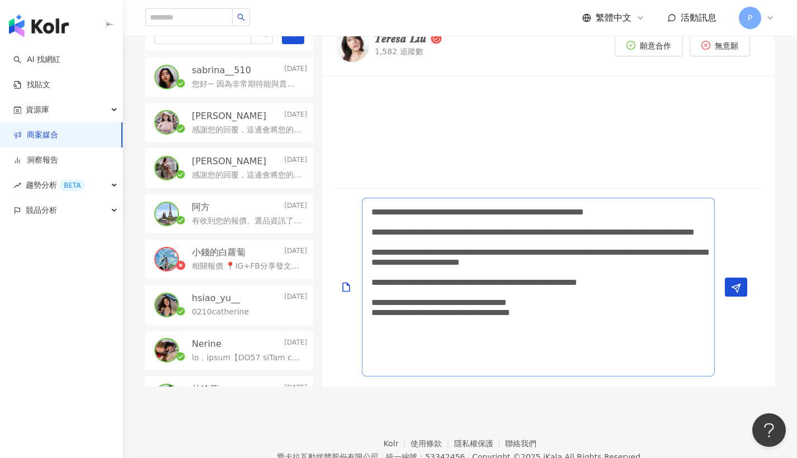
paste textarea "**********"
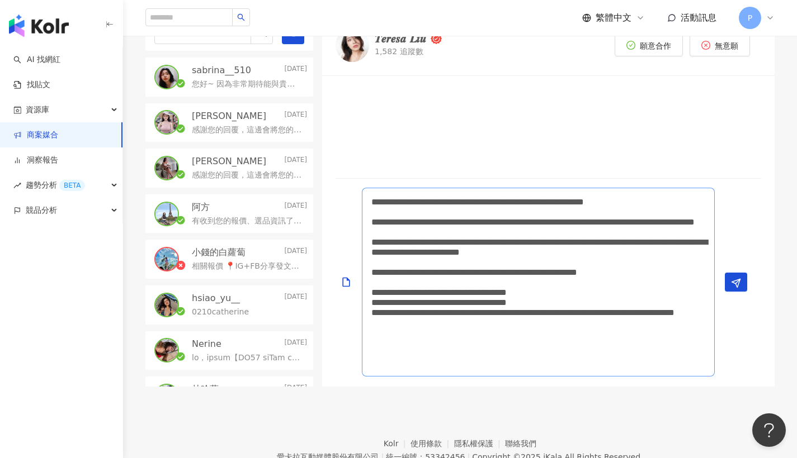
scroll to position [1, 0]
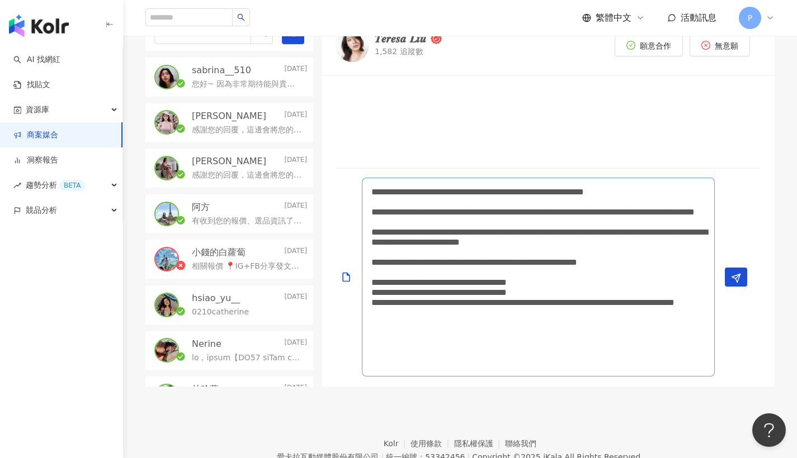
drag, startPoint x: 553, startPoint y: 354, endPoint x: 677, endPoint y: 371, distance: 125.3
click at [677, 371] on textarea "**********" at bounding box center [538, 277] width 353 height 199
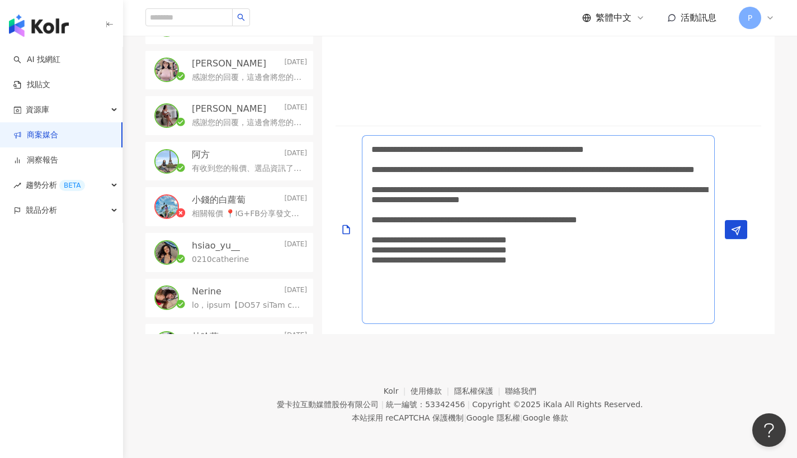
scroll to position [367, 0]
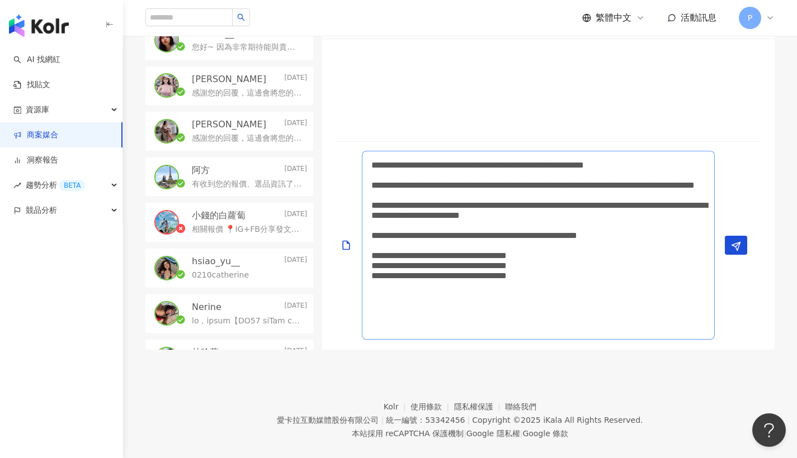
drag, startPoint x: 395, startPoint y: 195, endPoint x: 560, endPoint y: 192, distance: 164.9
click at [560, 192] on textarea "**********" at bounding box center [538, 245] width 353 height 189
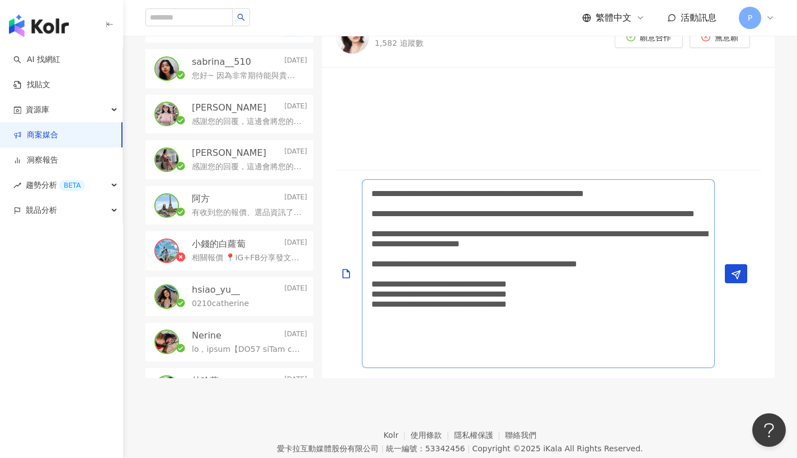
scroll to position [382, 0]
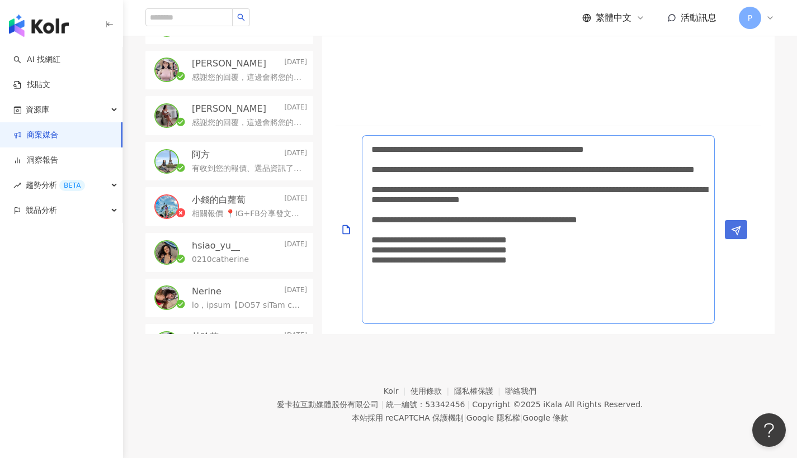
type textarea "**********"
click at [728, 229] on button "Send" at bounding box center [736, 229] width 22 height 19
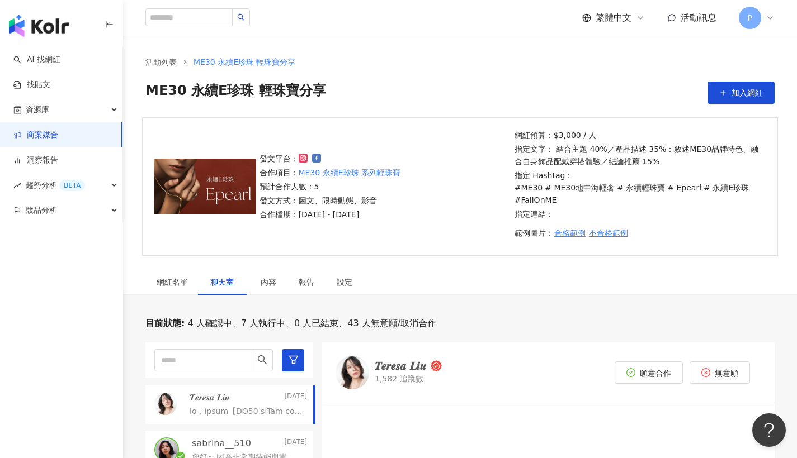
scroll to position [194, 0]
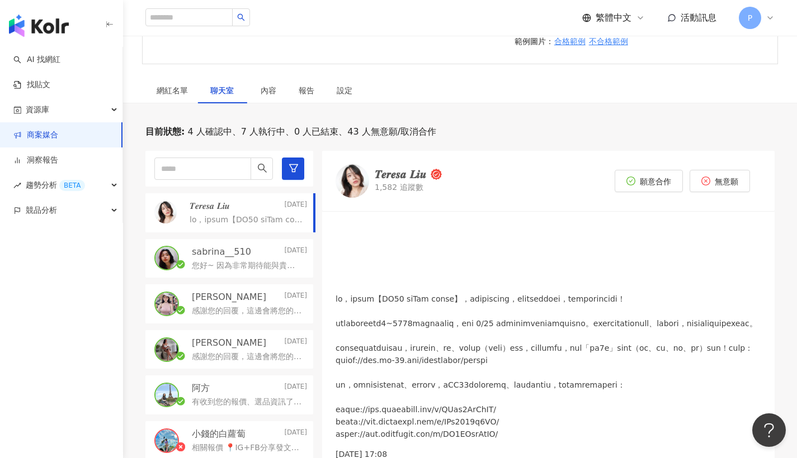
click at [245, 264] on p "您好~ 因為非常期待能與貴品牌合作，所以想再跟您確認一下是否有後續進度，或是需要我提供更多資訊，謝謝您！✨" at bounding box center [247, 266] width 111 height 11
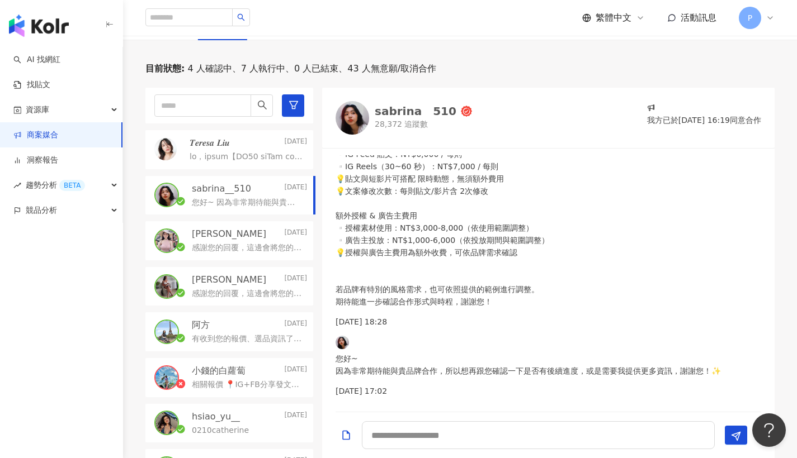
scroll to position [296, 0]
click at [254, 152] on p at bounding box center [246, 157] width 113 height 11
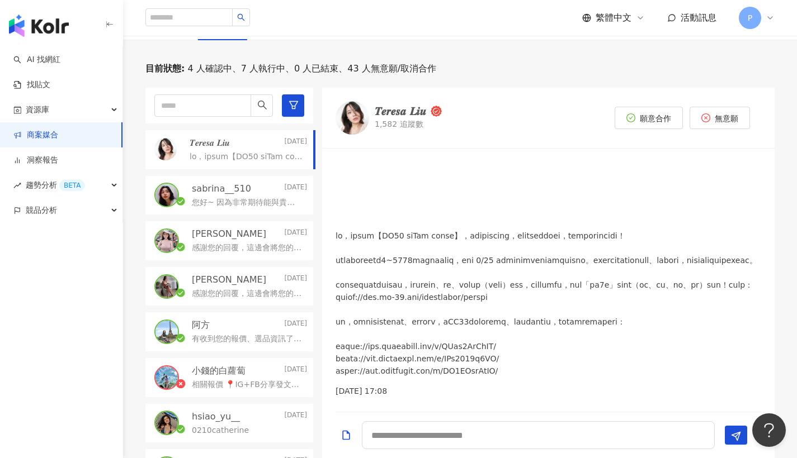
click at [224, 193] on p "sabrina__510" at bounding box center [221, 189] width 59 height 12
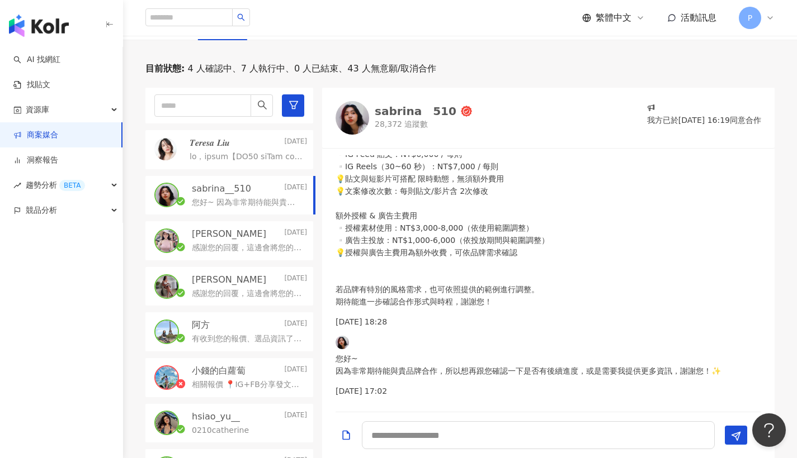
click at [233, 160] on p at bounding box center [246, 157] width 113 height 11
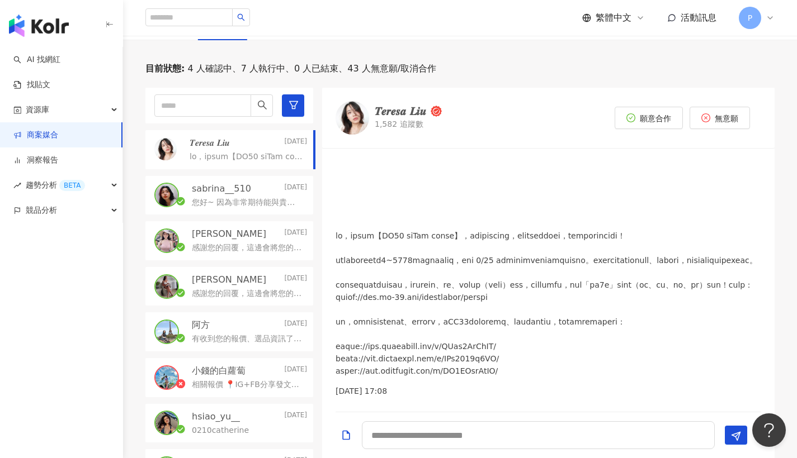
scroll to position [8, 0]
click at [241, 204] on p "您好~ 因為非常期待能與貴品牌合作，所以想再跟您確認一下是否有後續進度，或是需要我提供更多資訊，謝謝您！✨" at bounding box center [247, 202] width 111 height 11
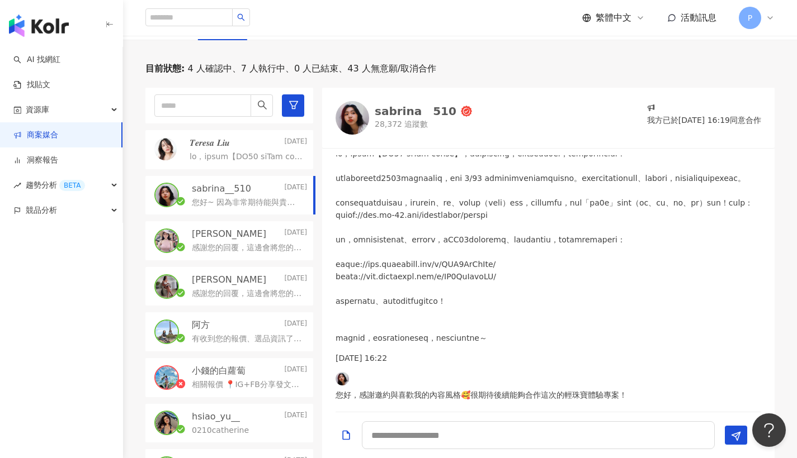
click at [238, 238] on p "林小欣⭐️Lin sin" at bounding box center [229, 234] width 74 height 12
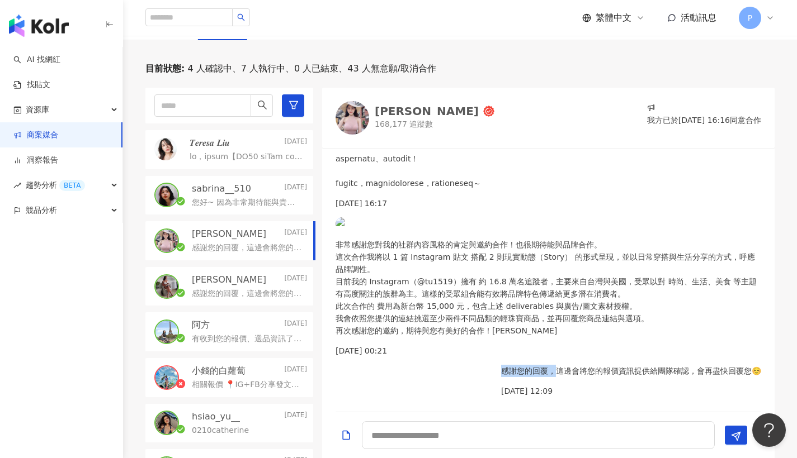
drag, startPoint x: 496, startPoint y: 358, endPoint x: 546, endPoint y: 361, distance: 50.4
click at [546, 365] on p "感謝您的回覆，這邊會將您的報價資訊提供給團隊確認，會再盡快回覆您☺️" at bounding box center [631, 371] width 260 height 12
click at [215, 157] on p at bounding box center [246, 157] width 113 height 11
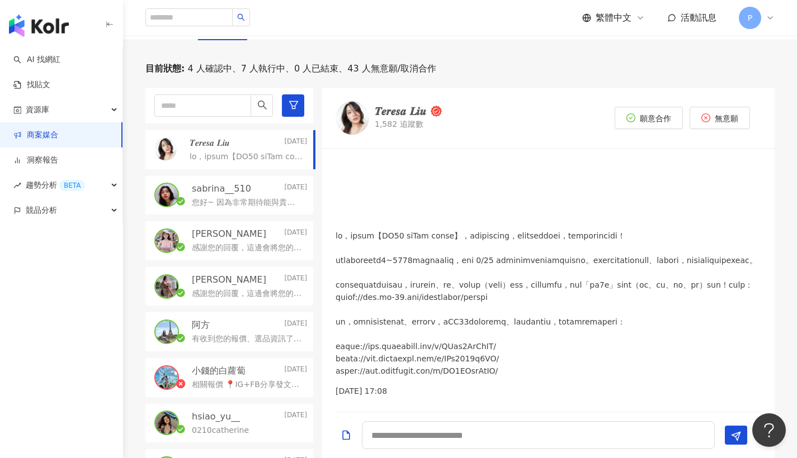
click at [218, 201] on p "您好~ 因為非常期待能與貴品牌合作，所以想再跟您確認一下是否有後續進度，或是需要我提供更多資訊，謝謝您！✨" at bounding box center [247, 202] width 111 height 11
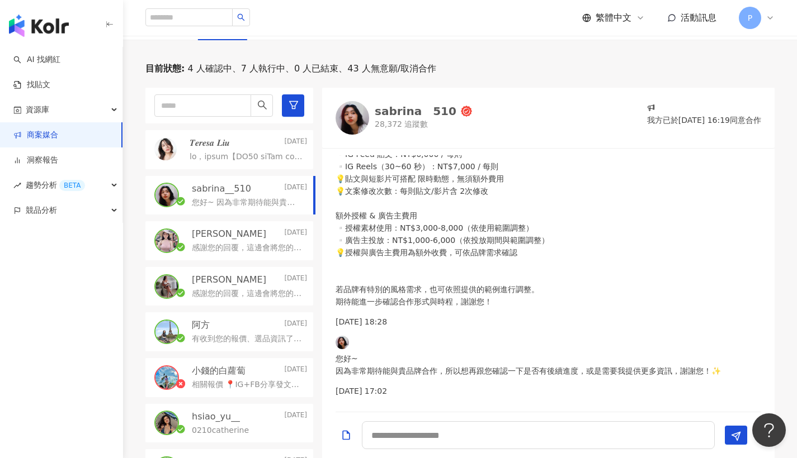
scroll to position [309, 0]
click at [427, 434] on textarea at bounding box center [538, 436] width 353 height 28
type textarea "*"
paste textarea "**********"
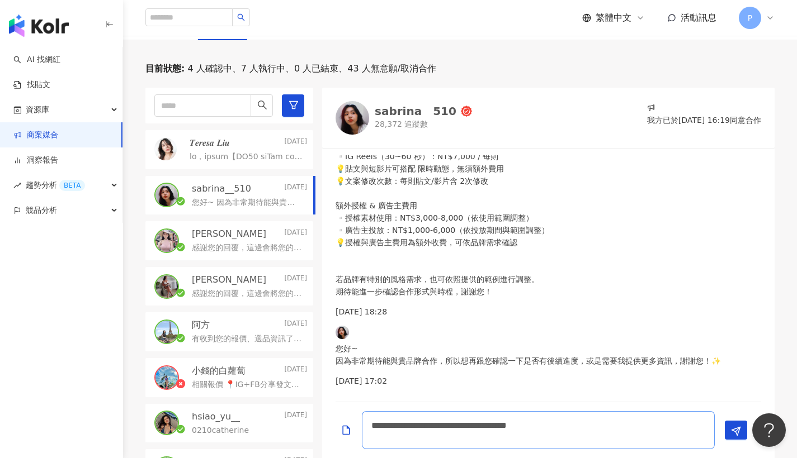
scroll to position [379, 0]
click at [631, 421] on textarea "**********" at bounding box center [538, 430] width 353 height 38
click at [459, 436] on textarea "**********" at bounding box center [538, 430] width 353 height 38
click at [492, 424] on textarea "**********" at bounding box center [538, 430] width 353 height 38
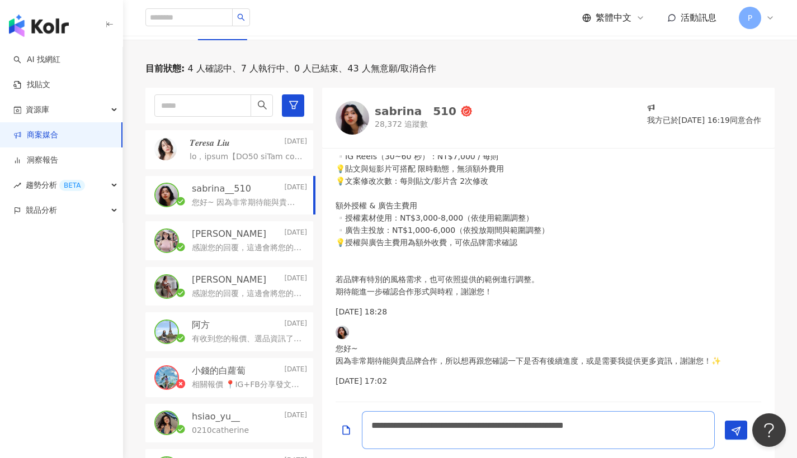
click at [535, 424] on textarea "**********" at bounding box center [538, 430] width 353 height 38
drag, startPoint x: 548, startPoint y: 425, endPoint x: 569, endPoint y: 424, distance: 20.7
click at [569, 424] on textarea "**********" at bounding box center [538, 430] width 353 height 38
click at [498, 426] on textarea "**********" at bounding box center [538, 430] width 353 height 38
drag, startPoint x: 546, startPoint y: 424, endPoint x: 562, endPoint y: 423, distance: 16.8
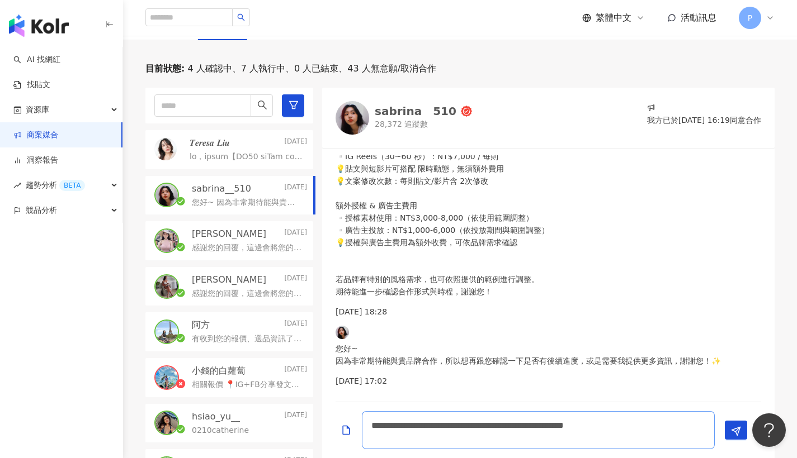
click at [562, 423] on textarea "**********" at bounding box center [538, 430] width 353 height 38
click at [568, 425] on textarea "**********" at bounding box center [538, 430] width 353 height 38
click at [617, 433] on textarea "**********" at bounding box center [538, 430] width 353 height 38
click at [655, 422] on textarea "**********" at bounding box center [538, 430] width 353 height 38
click at [560, 435] on textarea "**********" at bounding box center [538, 430] width 353 height 38
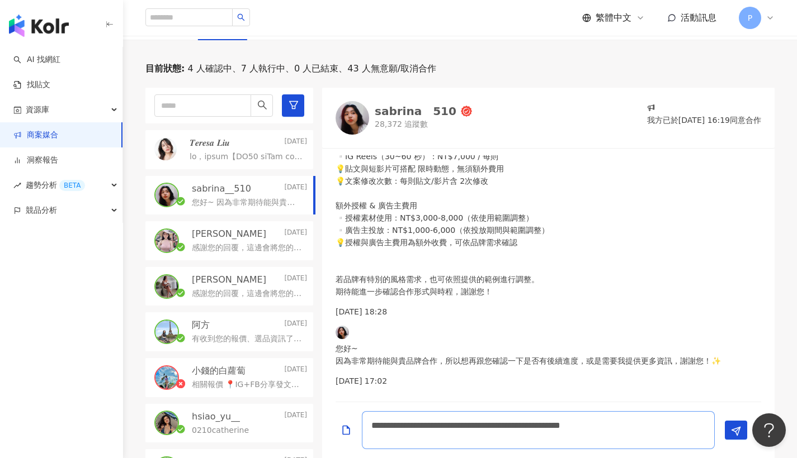
drag, startPoint x: 401, startPoint y: 433, endPoint x: 417, endPoint y: 434, distance: 16.2
click at [417, 434] on textarea "**********" at bounding box center [538, 430] width 353 height 38
type textarea "**********"
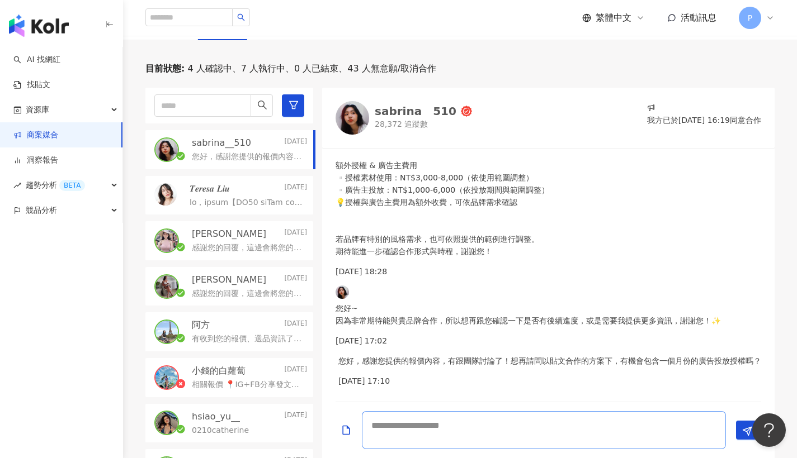
scroll to position [439, 0]
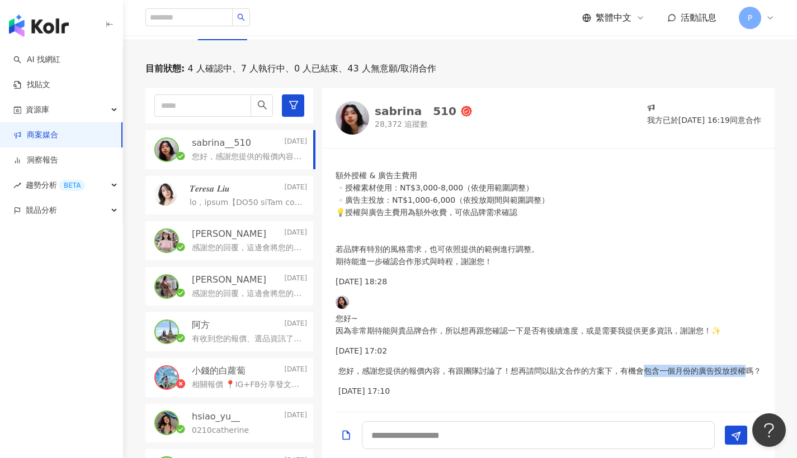
drag, startPoint x: 545, startPoint y: 373, endPoint x: 635, endPoint y: 372, distance: 90.6
click at [635, 372] on p "您好，感謝您提供的報價內容，有跟團隊討論了！想再請問以貼文合作的方案下，有機會包含一個月份的廣告投放授權嗎？" at bounding box center [549, 371] width 423 height 12
click at [448, 365] on div "您好，感謝您提供的報價內容，有跟團隊討論了！想再請問以貼文合作的方案下，有機會包含一個月份的廣告投放授權嗎？ 2025/9/2 17:10" at bounding box center [549, 381] width 423 height 32
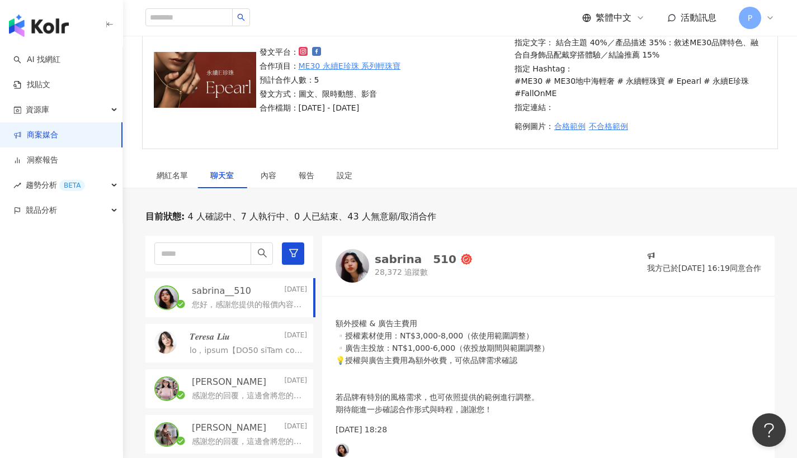
scroll to position [252, 0]
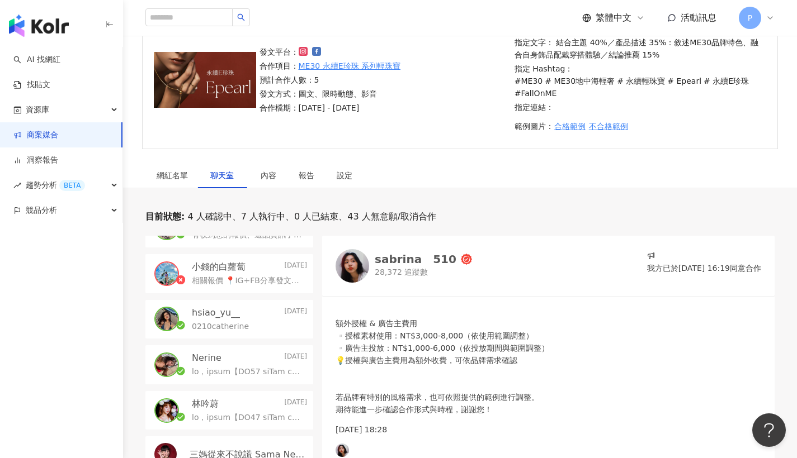
click at [219, 367] on p at bounding box center [247, 372] width 111 height 11
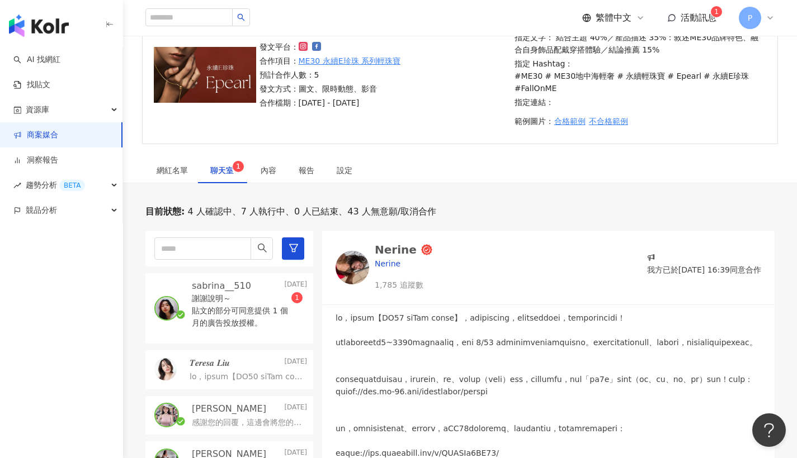
scroll to position [85, 0]
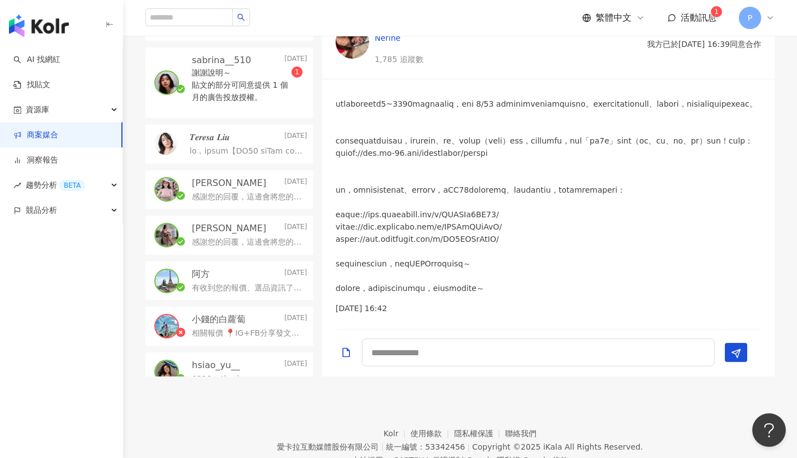
click at [204, 65] on p "sabrina__510" at bounding box center [221, 60] width 59 height 12
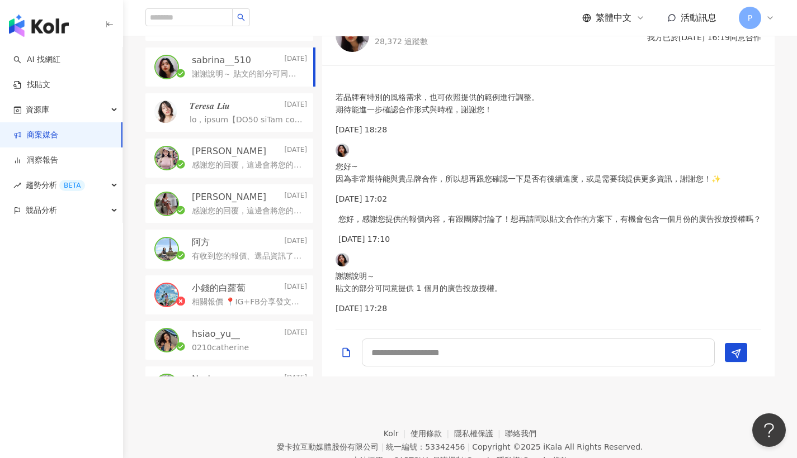
scroll to position [501, 0]
click at [418, 347] on textarea at bounding box center [538, 353] width 353 height 28
type textarea "*"
click at [425, 347] on textarea at bounding box center [538, 353] width 353 height 28
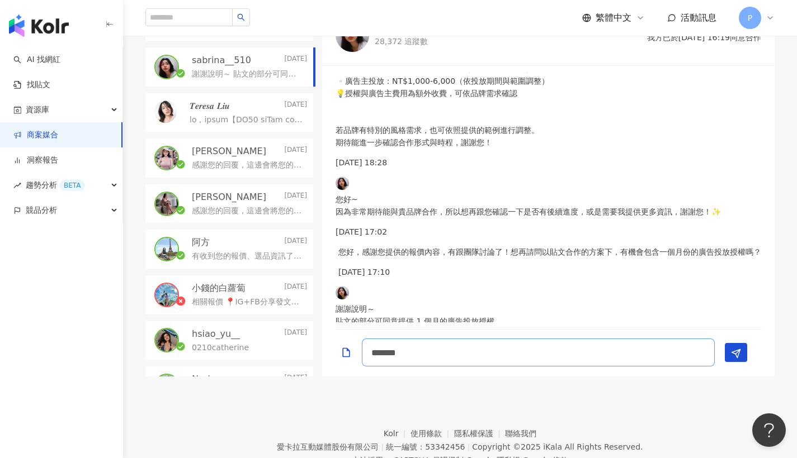
scroll to position [351, 0]
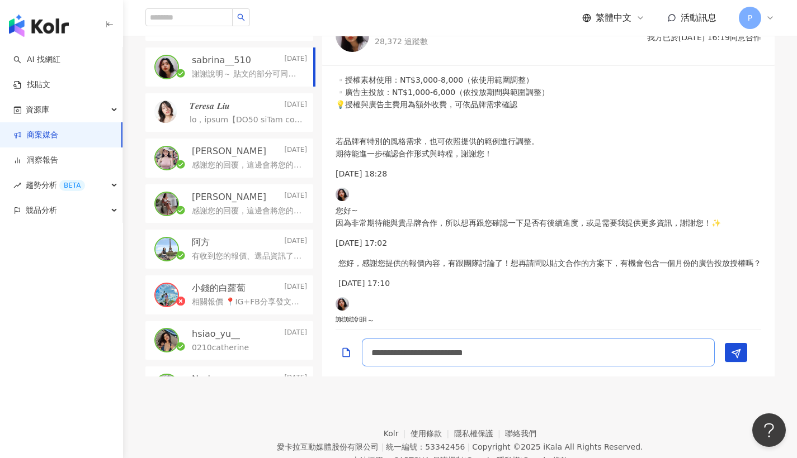
type textarea "**********"
click at [577, 359] on textarea "**********" at bounding box center [538, 353] width 353 height 28
click at [631, 348] on textarea "**********" at bounding box center [538, 353] width 353 height 28
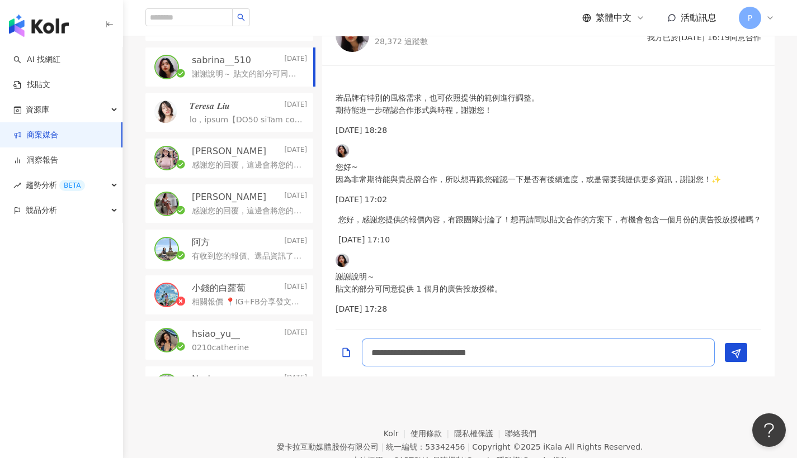
scroll to position [501, 0]
click at [626, 354] on textarea "**********" at bounding box center [538, 353] width 353 height 28
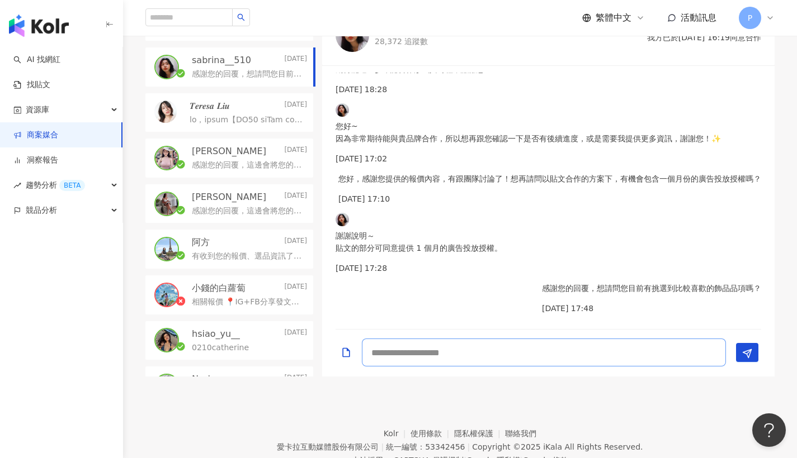
scroll to position [550, 0]
click at [254, 113] on div at bounding box center [248, 118] width 117 height 13
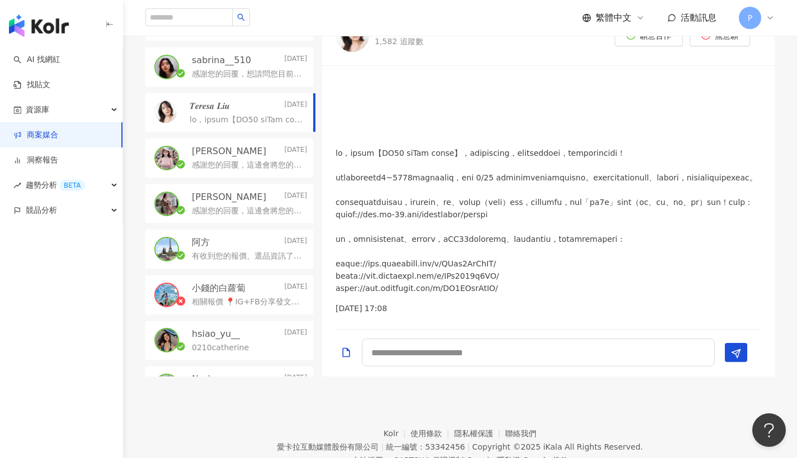
scroll to position [8, 0]
click at [226, 163] on p "感謝您的回覆，這邊會將您的報價資訊提供給團隊確認，會再盡快回覆您☺️" at bounding box center [247, 165] width 111 height 11
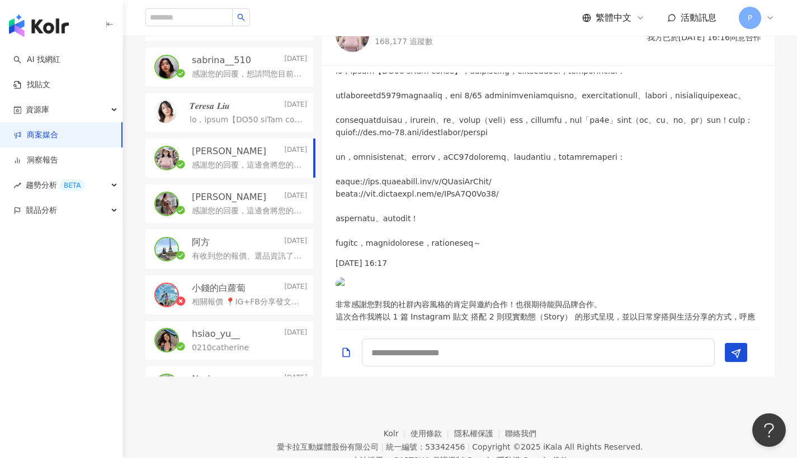
scroll to position [291, 0]
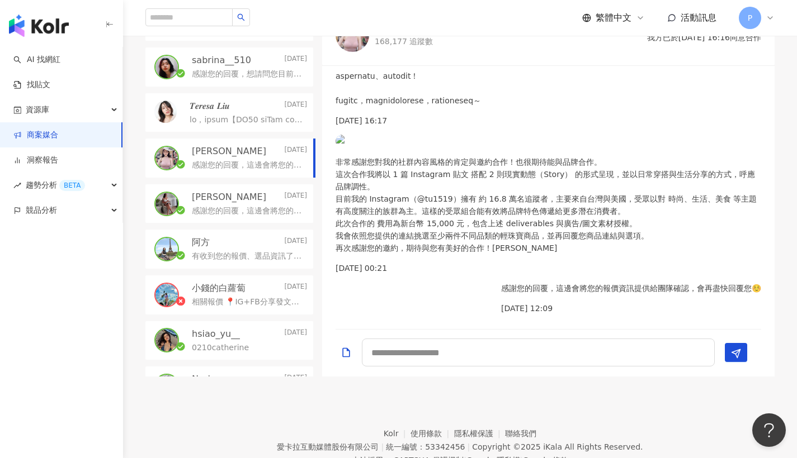
click at [203, 208] on p "感謝您的回覆，這邊會將您的報價資訊提供給團隊確認，會再盡快回覆您☺️" at bounding box center [247, 211] width 111 height 11
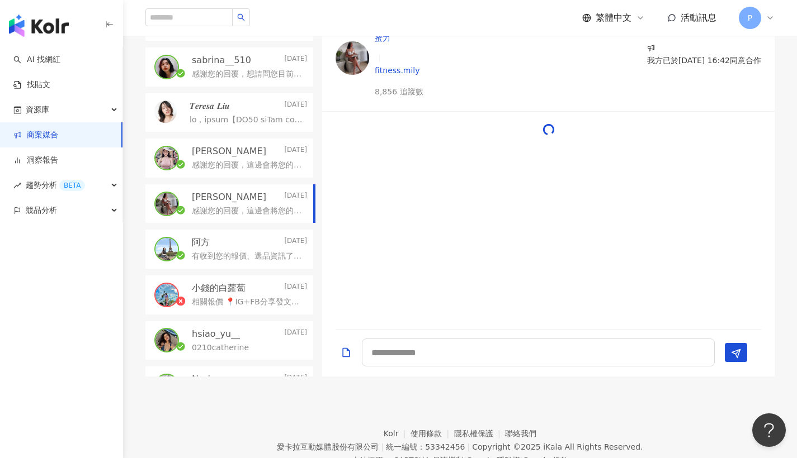
click at [233, 254] on p "有收到您的報價、選品資訊了～這邊會將您的時程安排也提供給團隊討論，確認合作的時間與內容！" at bounding box center [247, 256] width 111 height 11
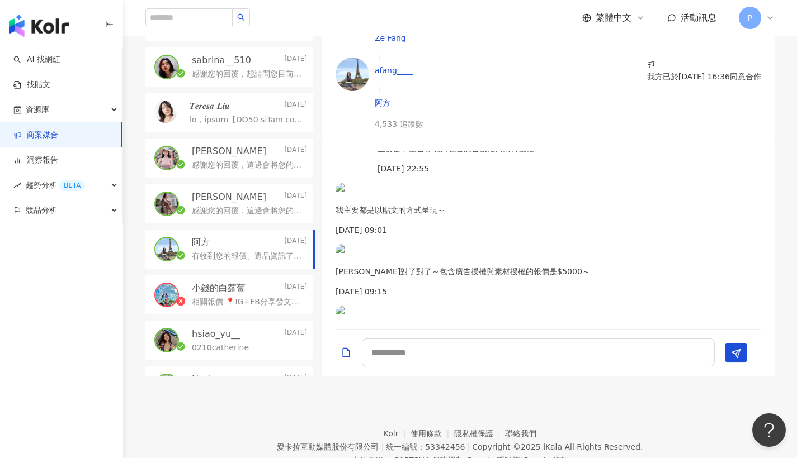
scroll to position [605, 0]
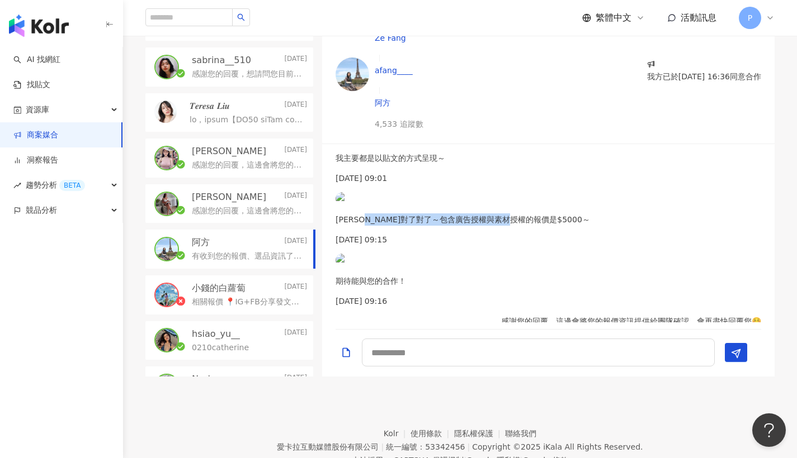
drag, startPoint x: 405, startPoint y: 177, endPoint x: 524, endPoint y: 183, distance: 119.3
click at [524, 214] on p "阿對了對了～包含廣告授權與素材授權的報價是$5000～" at bounding box center [462, 220] width 254 height 12
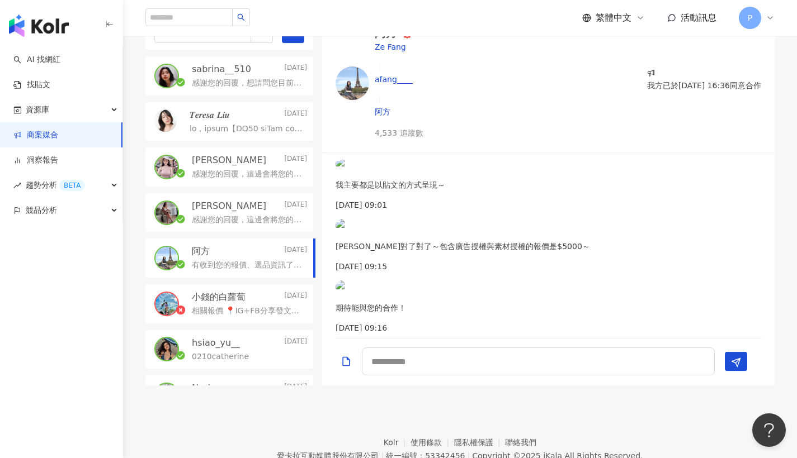
scroll to position [526, 0]
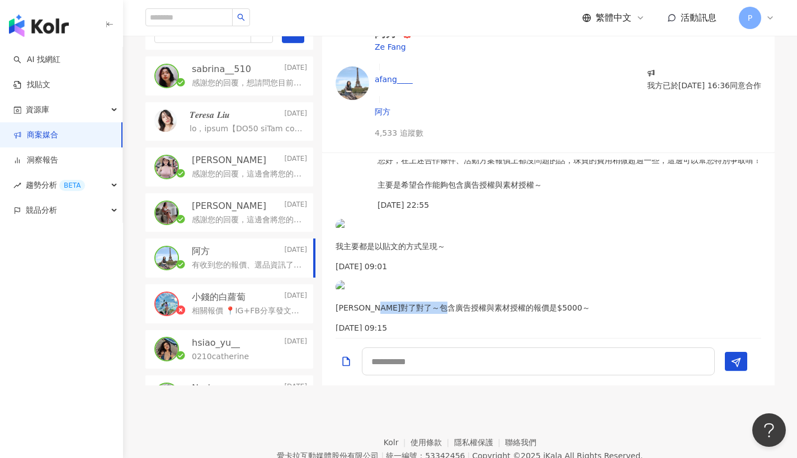
drag, startPoint x: 430, startPoint y: 264, endPoint x: 513, endPoint y: 268, distance: 82.8
click at [510, 302] on p "阿對了對了～包含廣告授權與素材授權的報價是$5000～" at bounding box center [462, 308] width 254 height 12
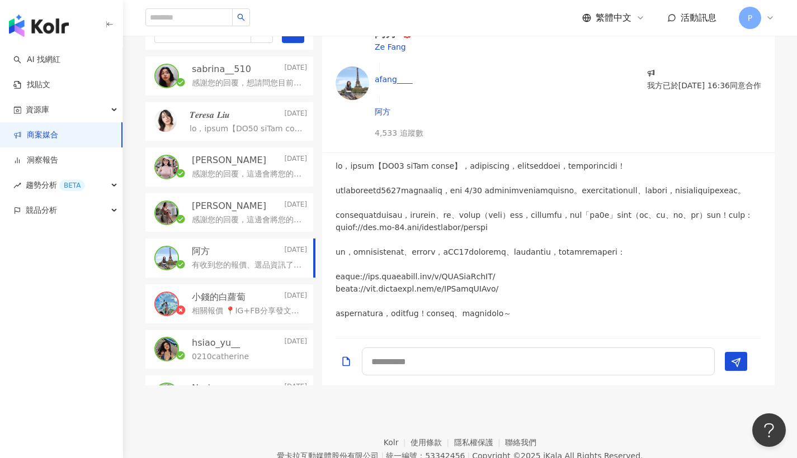
scroll to position [605, 0]
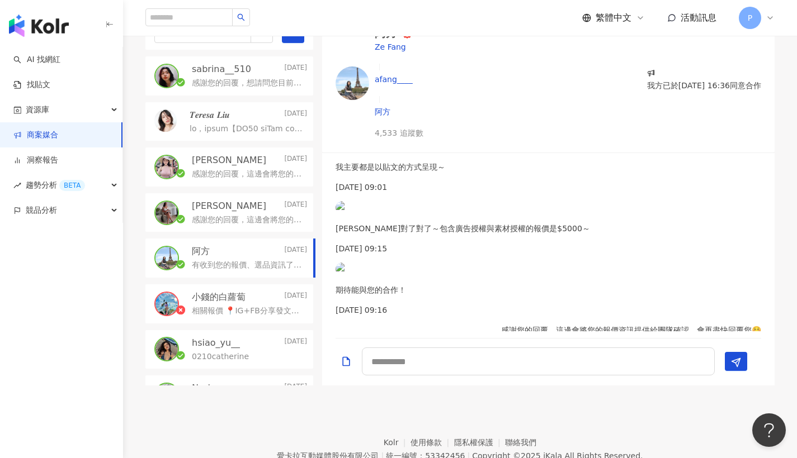
click at [406, 304] on p "2025/8/30 09:16" at bounding box center [370, 310] width 70 height 12
click at [417, 363] on textarea at bounding box center [538, 362] width 353 height 28
click at [399, 362] on textarea "**********" at bounding box center [538, 362] width 353 height 28
drag, startPoint x: 450, startPoint y: 362, endPoint x: 499, endPoint y: 361, distance: 49.2
click at [499, 361] on textarea "**********" at bounding box center [538, 362] width 353 height 28
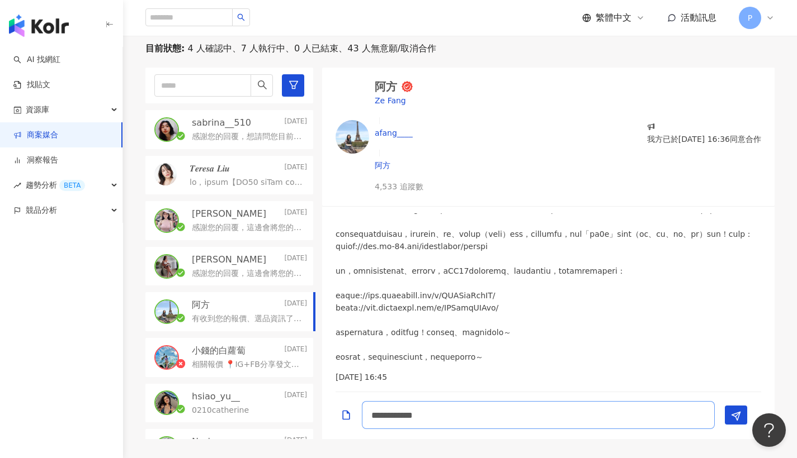
scroll to position [0, 0]
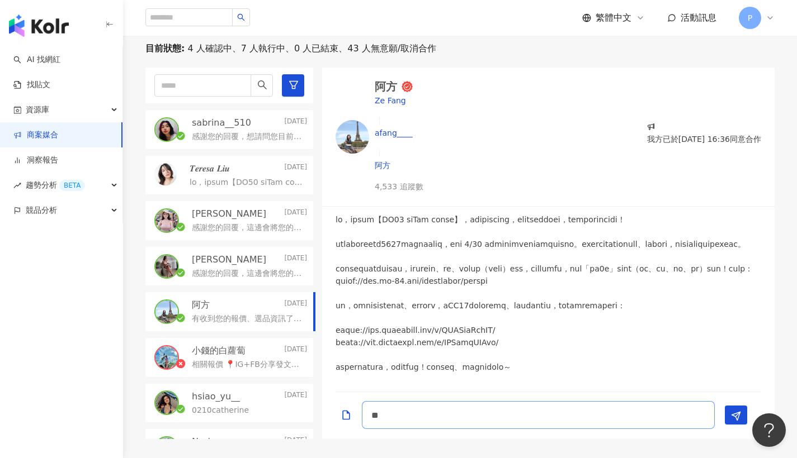
type textarea "*"
click at [256, 269] on p "感謝您的回覆，這邊會將您的報價資訊提供給團隊確認，會再盡快回覆您☺️" at bounding box center [247, 273] width 111 height 11
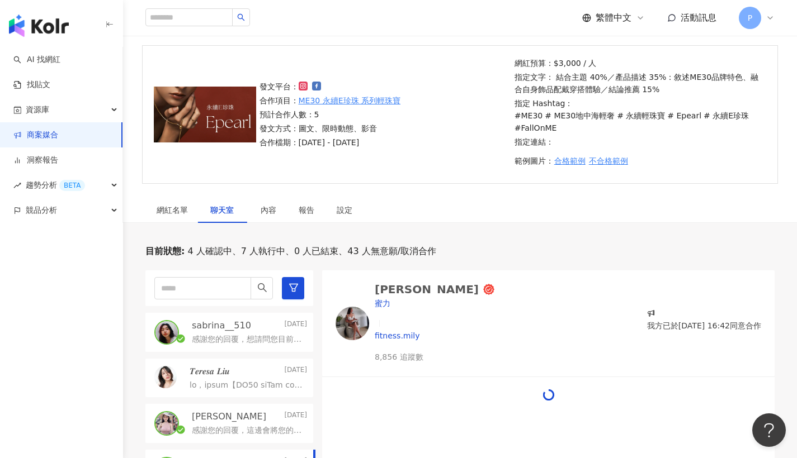
scroll to position [275, 0]
